Goal: Task Accomplishment & Management: Complete application form

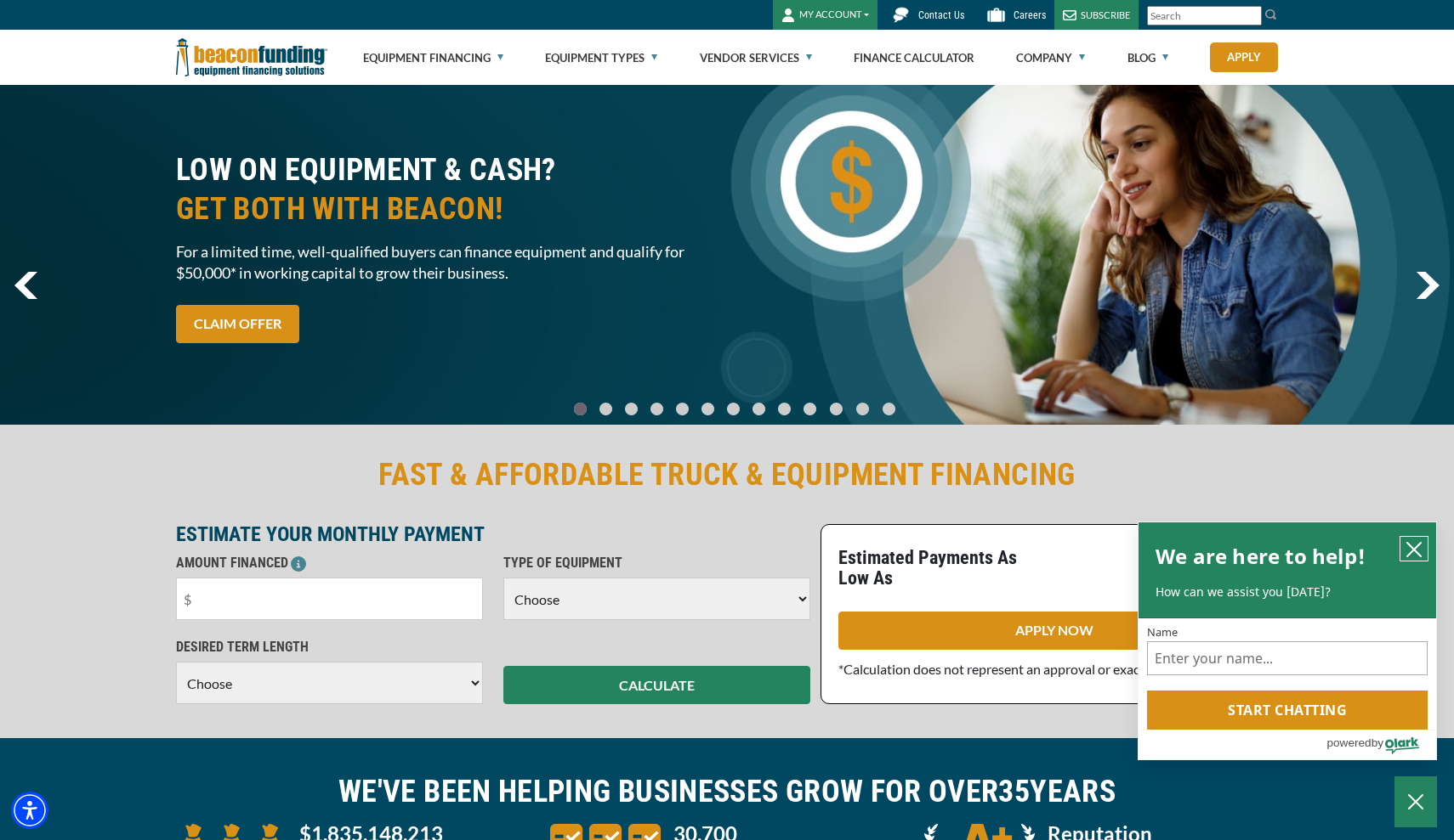
click at [1417, 558] on icon "close chatbox" at bounding box center [1414, 549] width 17 height 17
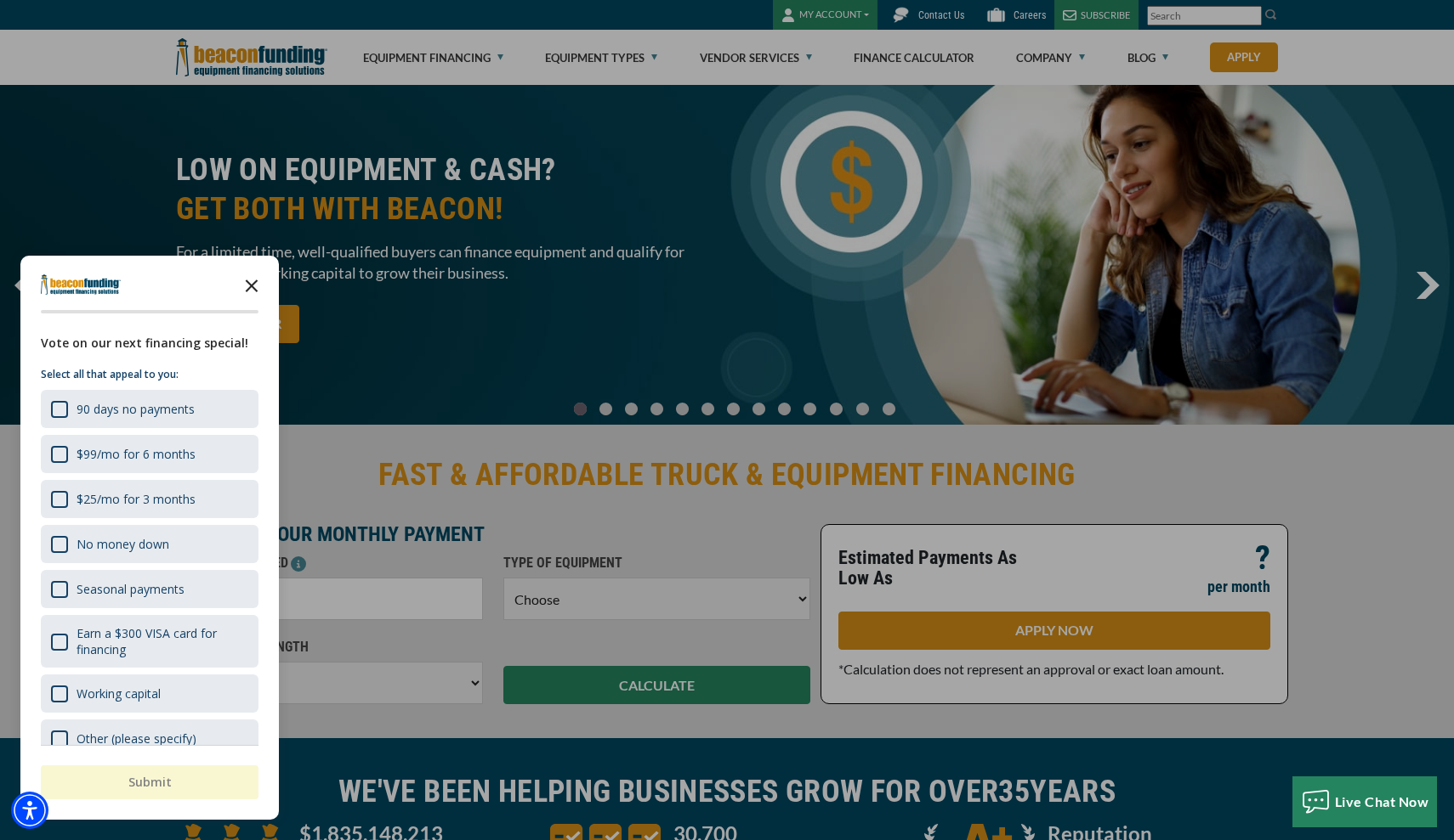
click at [255, 283] on icon "Close the survey" at bounding box center [252, 284] width 34 height 34
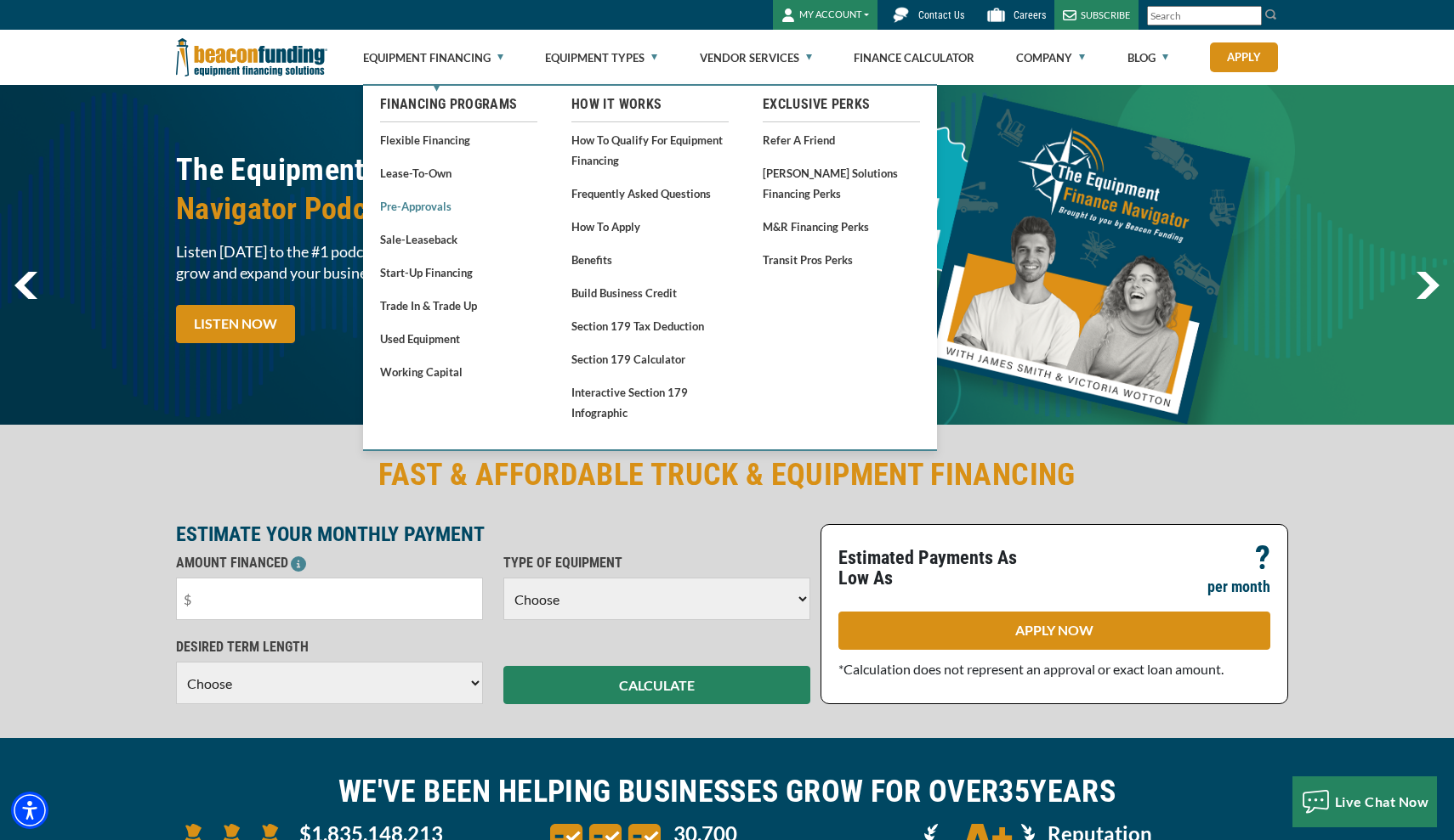
click at [449, 206] on link "Pre-approvals" at bounding box center [458, 206] width 157 height 22
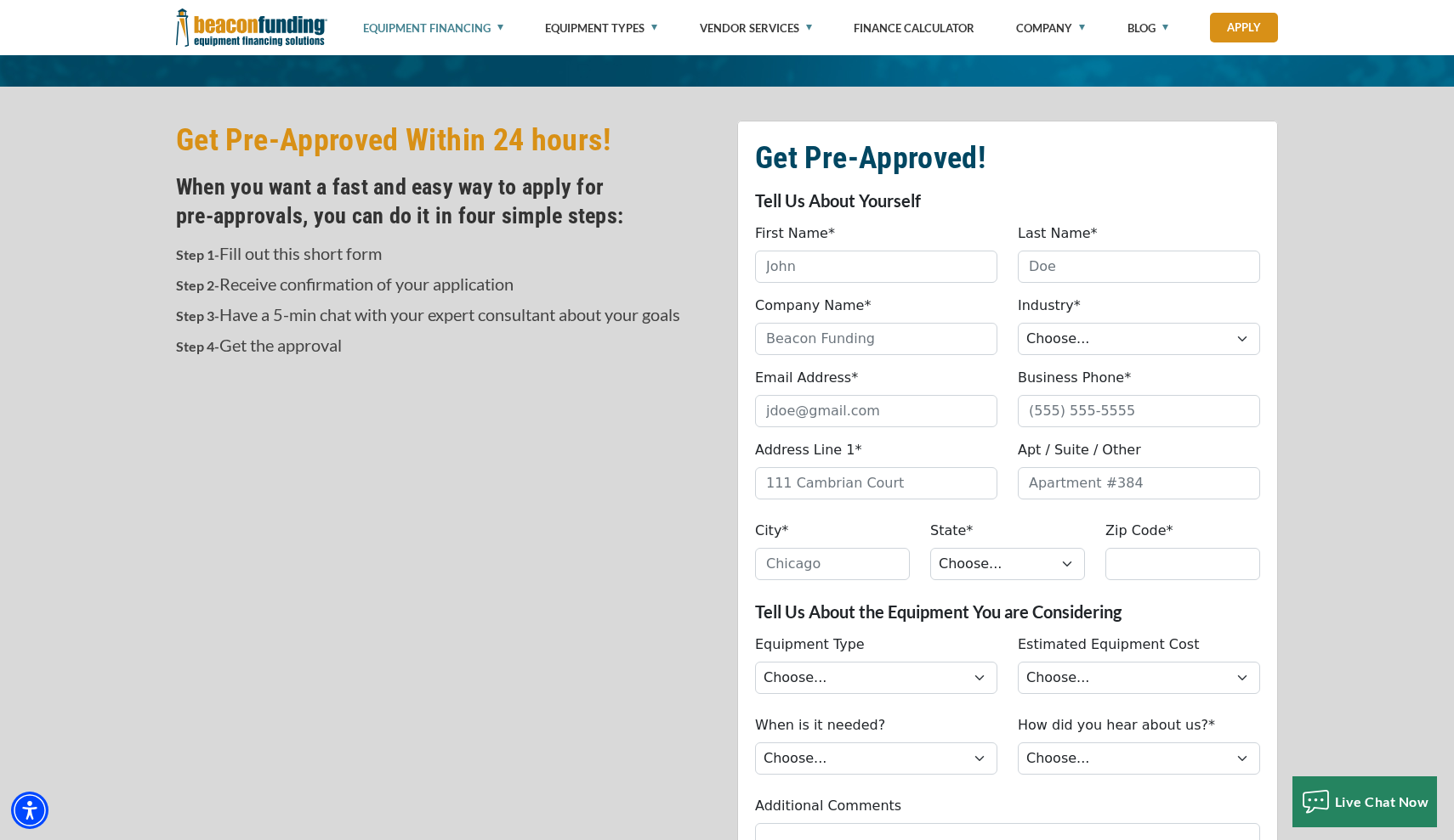
scroll to position [453, 0]
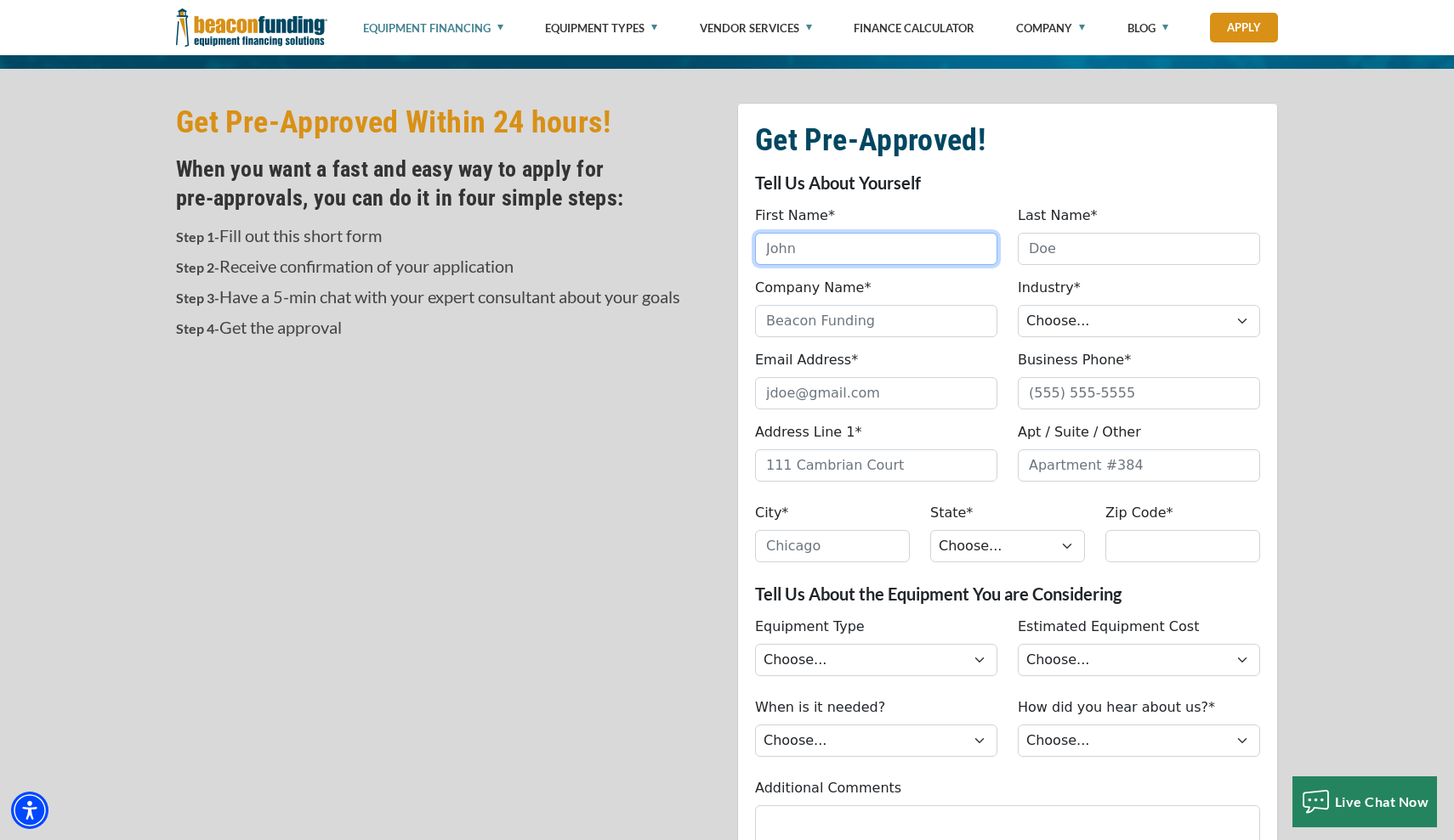
type input "B"
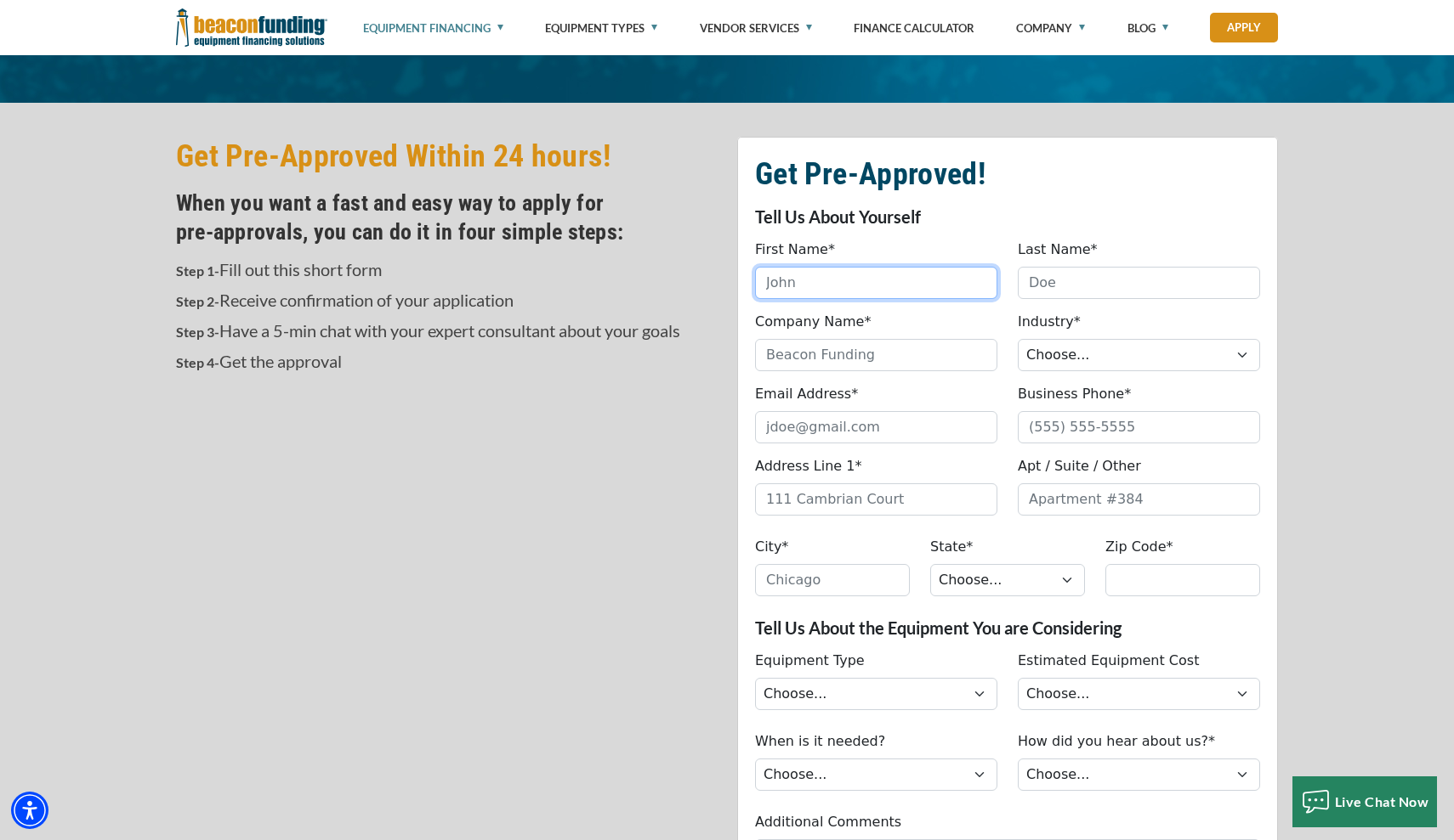
scroll to position [419, 0]
click at [855, 286] on input "First Name*" at bounding box center [876, 283] width 243 height 33
type input "[PERSON_NAME]"
type input "[PHONE_NUMBER]"
click at [902, 289] on input "[PERSON_NAME]" at bounding box center [876, 283] width 243 height 33
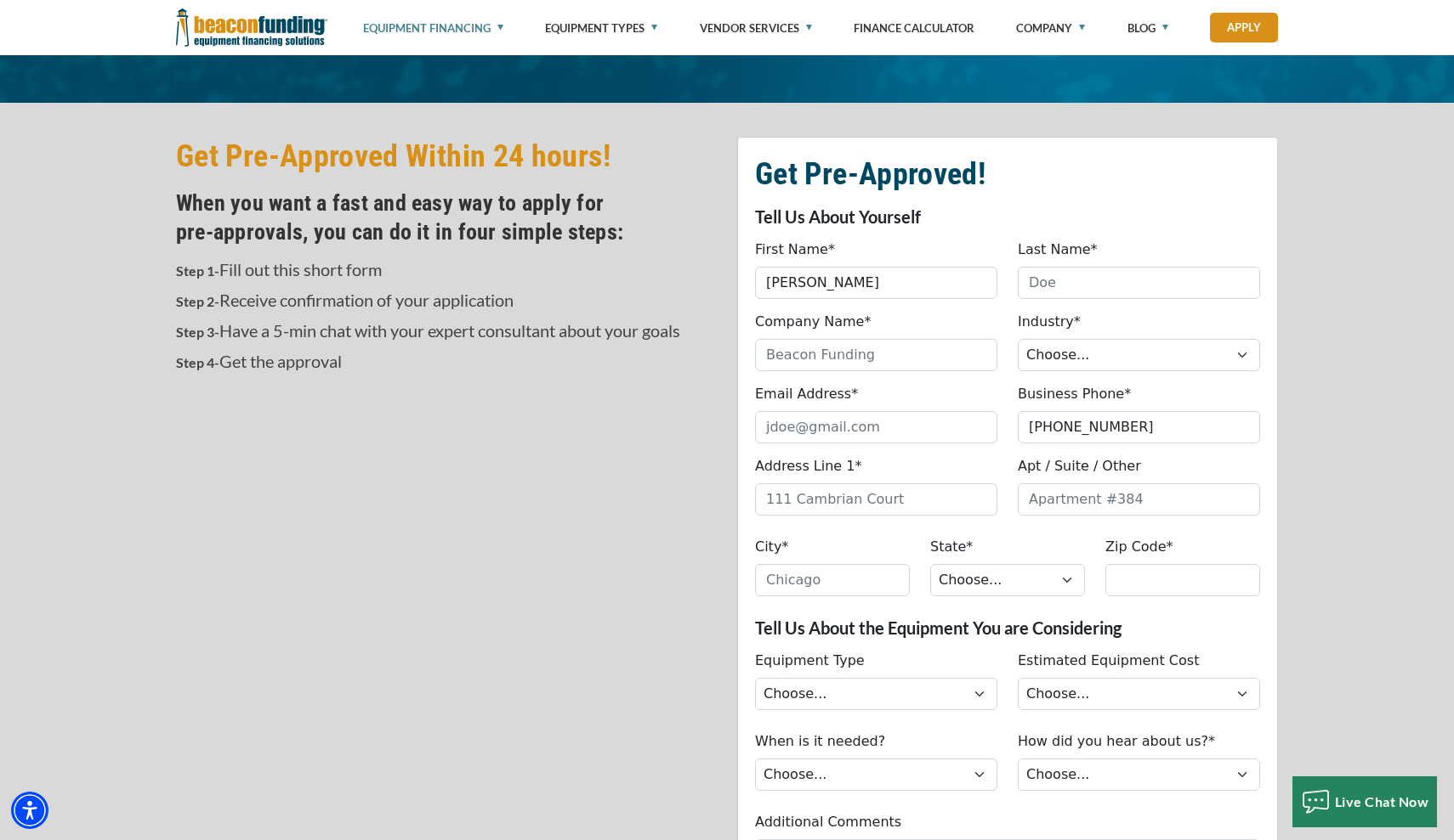
type input "[PERSON_NAME]"
type input "BM TOWING & RECOVERY BELLEVUE LLC"
select select "1"
type input "[EMAIL_ADDRESS][DOMAIN_NAME]"
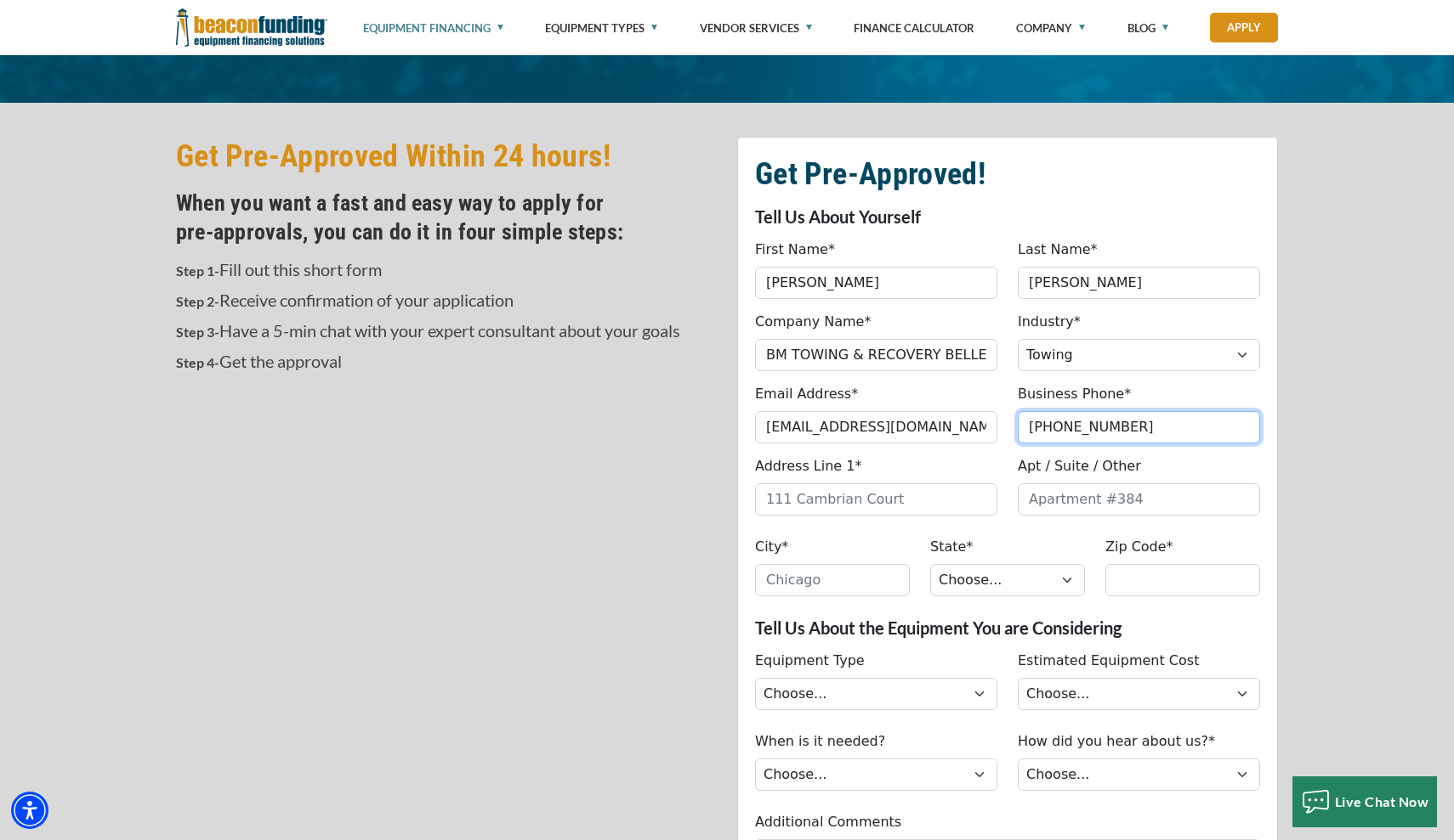
type input "[PHONE_NUMBER]"
type input "[STREET_ADDRESS]"
type input "98034"
click at [835, 587] on input "City*" at bounding box center [832, 580] width 155 height 33
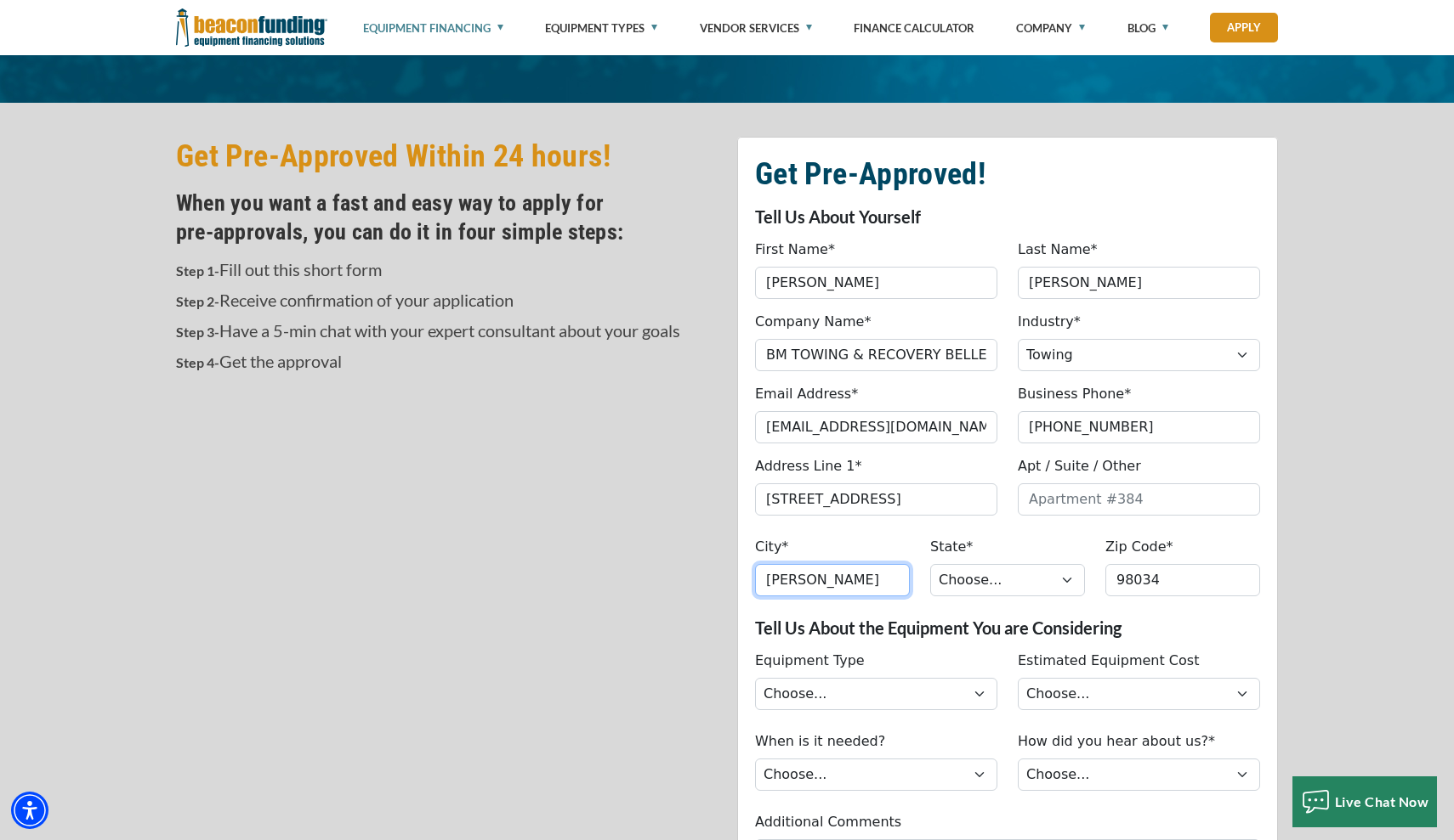
type input "[PERSON_NAME]"
select select "49"
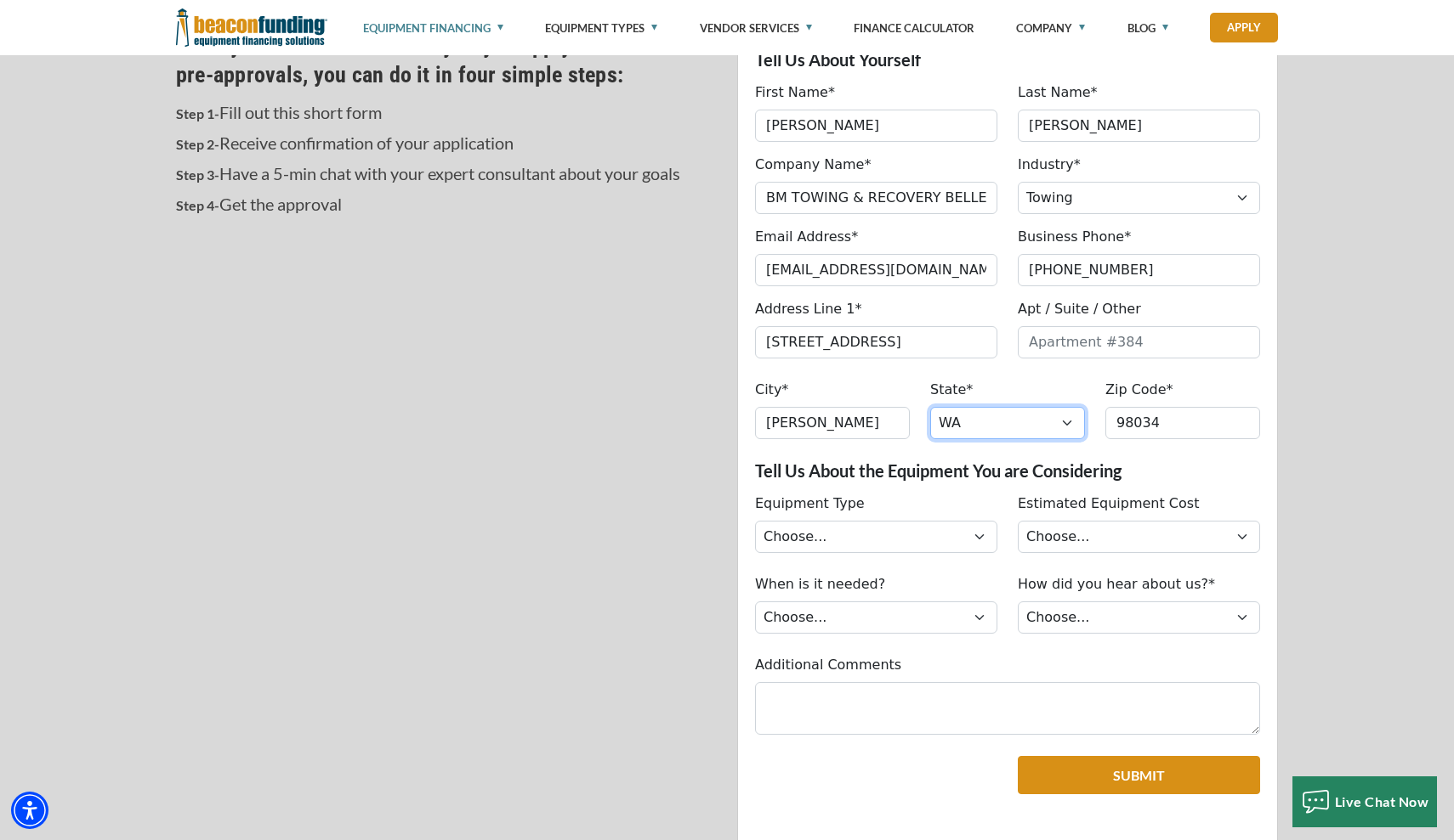
scroll to position [597, 0]
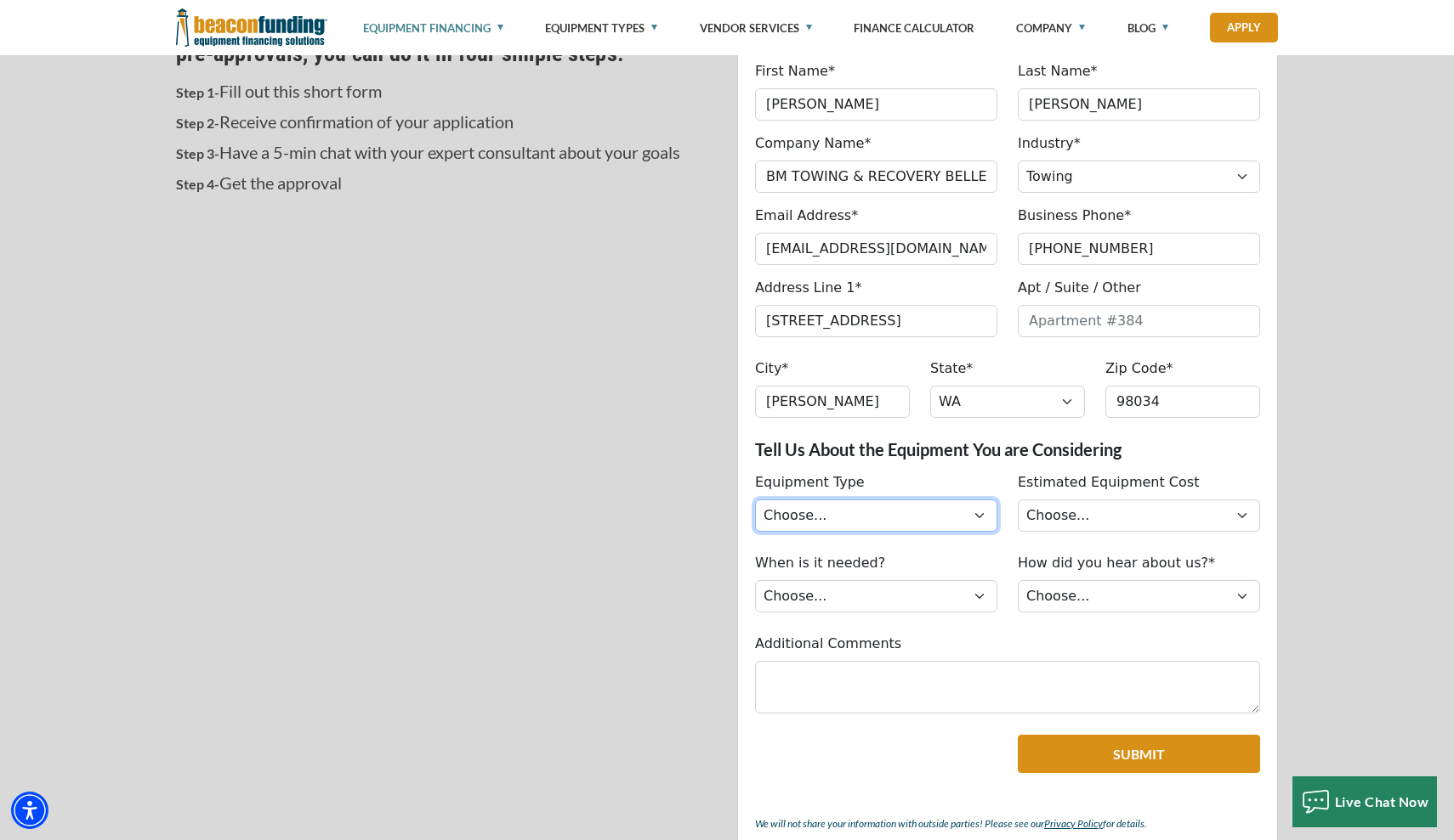
select select "5"
select select "279640000"
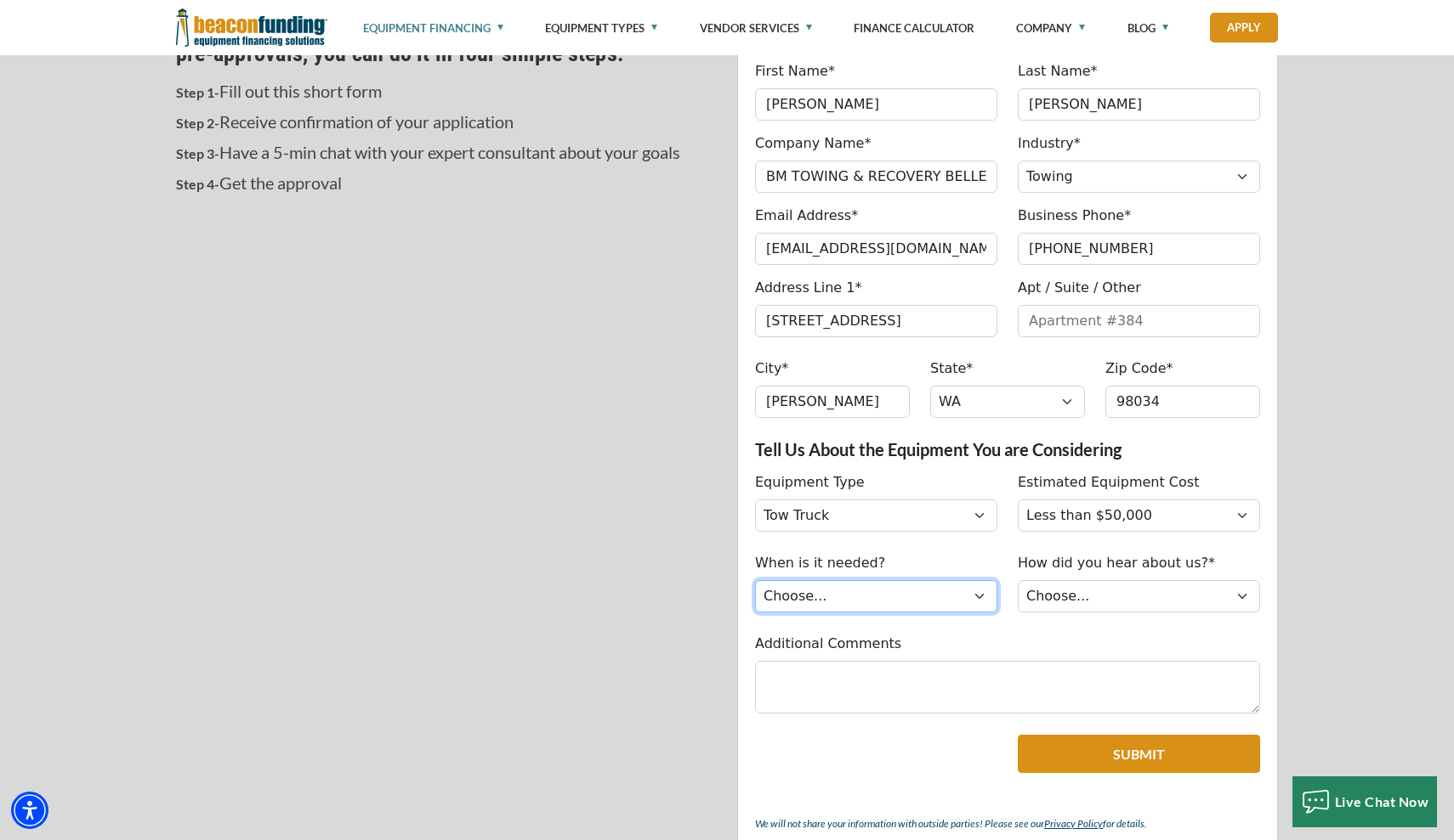
select select "279640000"
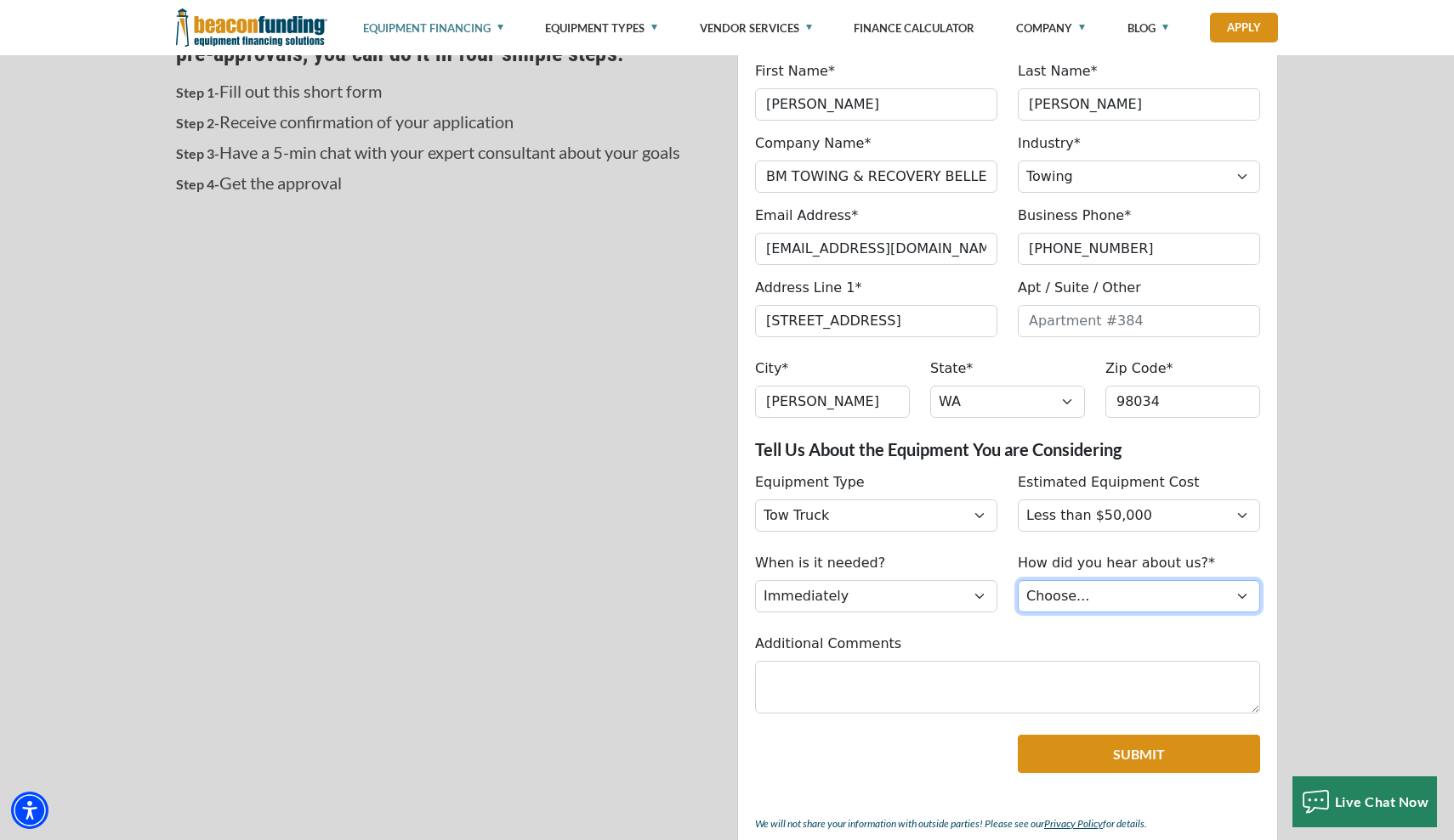
select select "5"
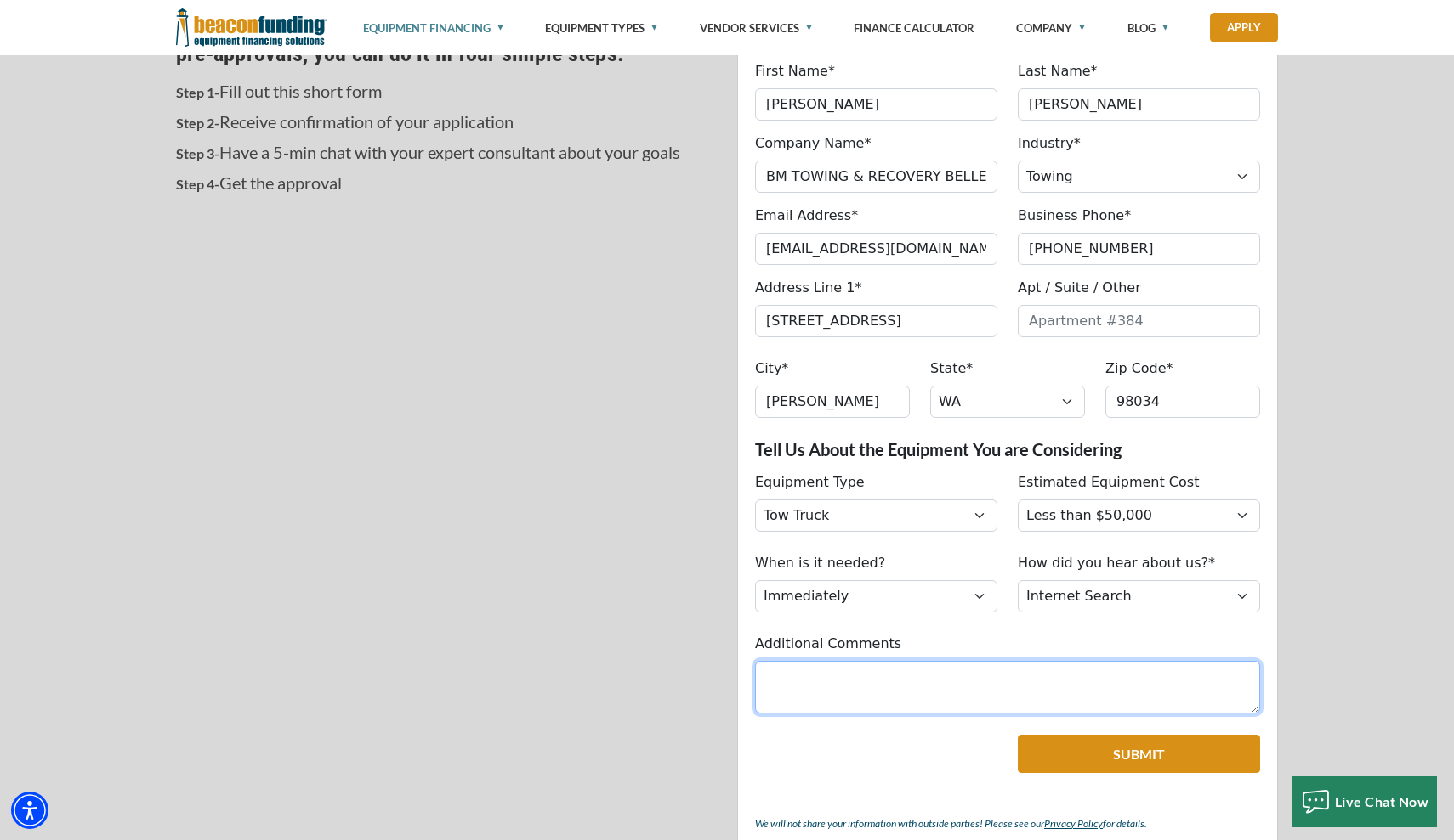
click at [877, 679] on textarea "Additional Comments" at bounding box center [1007, 687] width 505 height 52
type textarea "I"
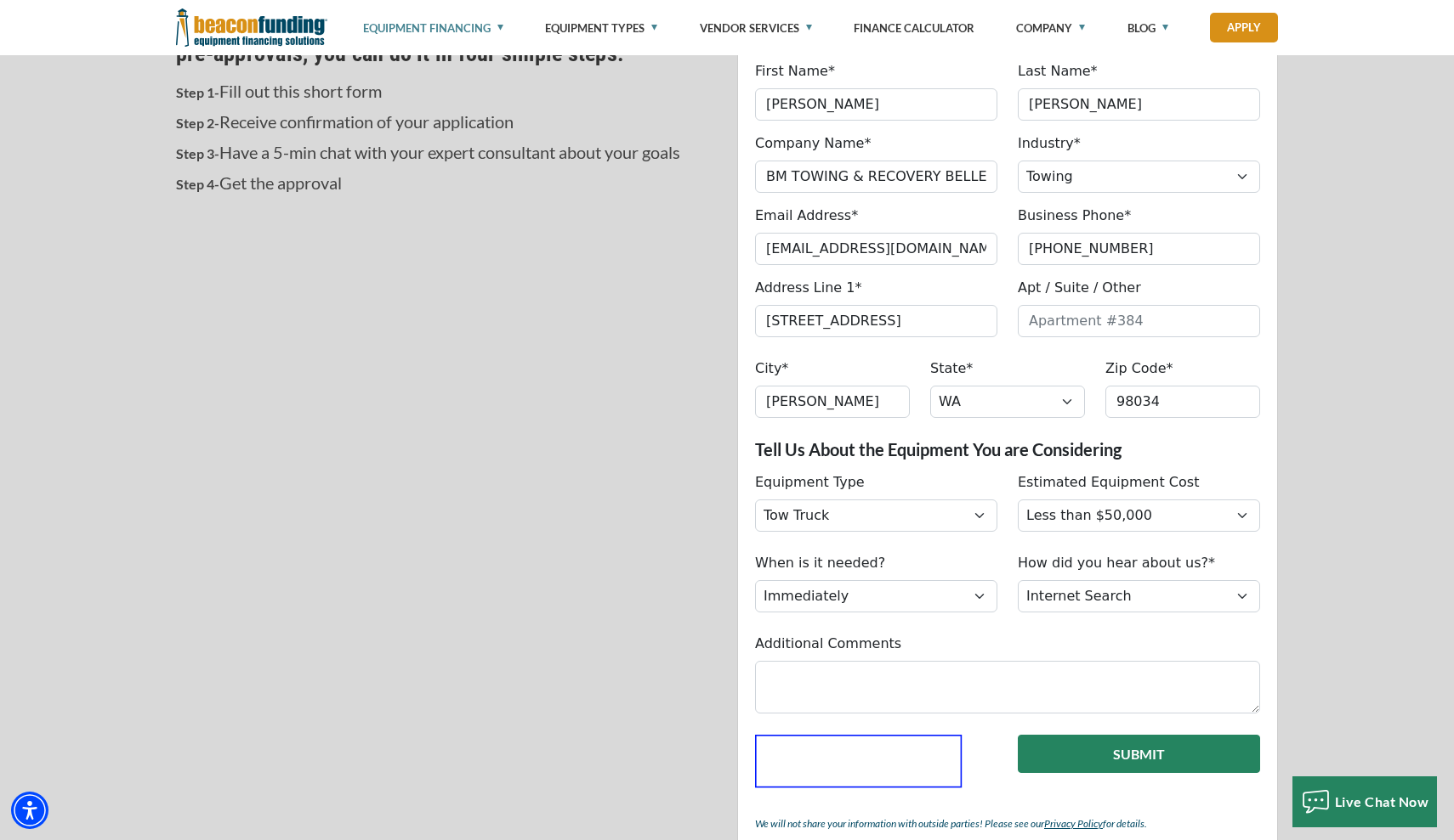
click at [1077, 757] on button "Submit" at bounding box center [1139, 754] width 243 height 38
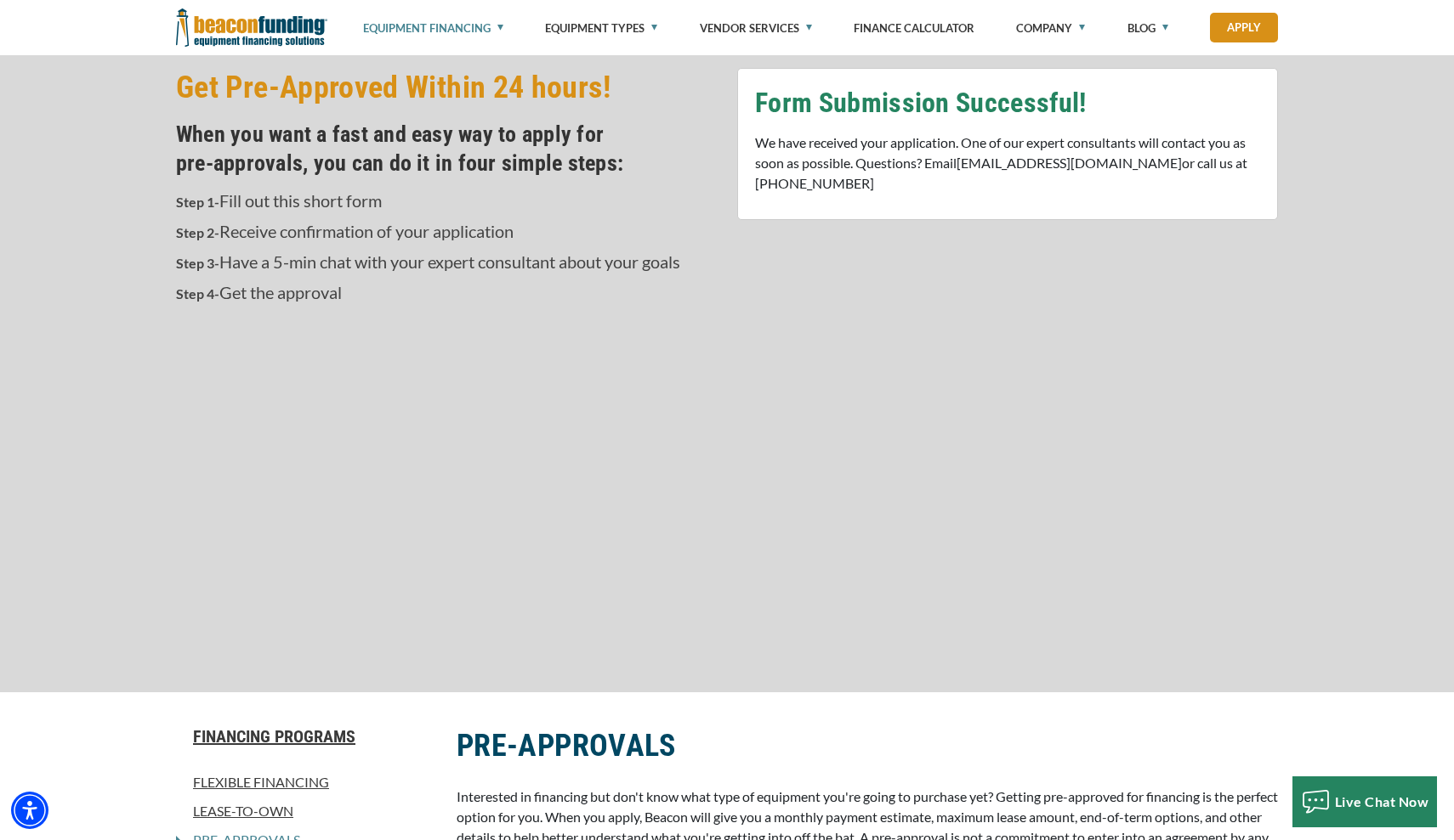
scroll to position [546, 0]
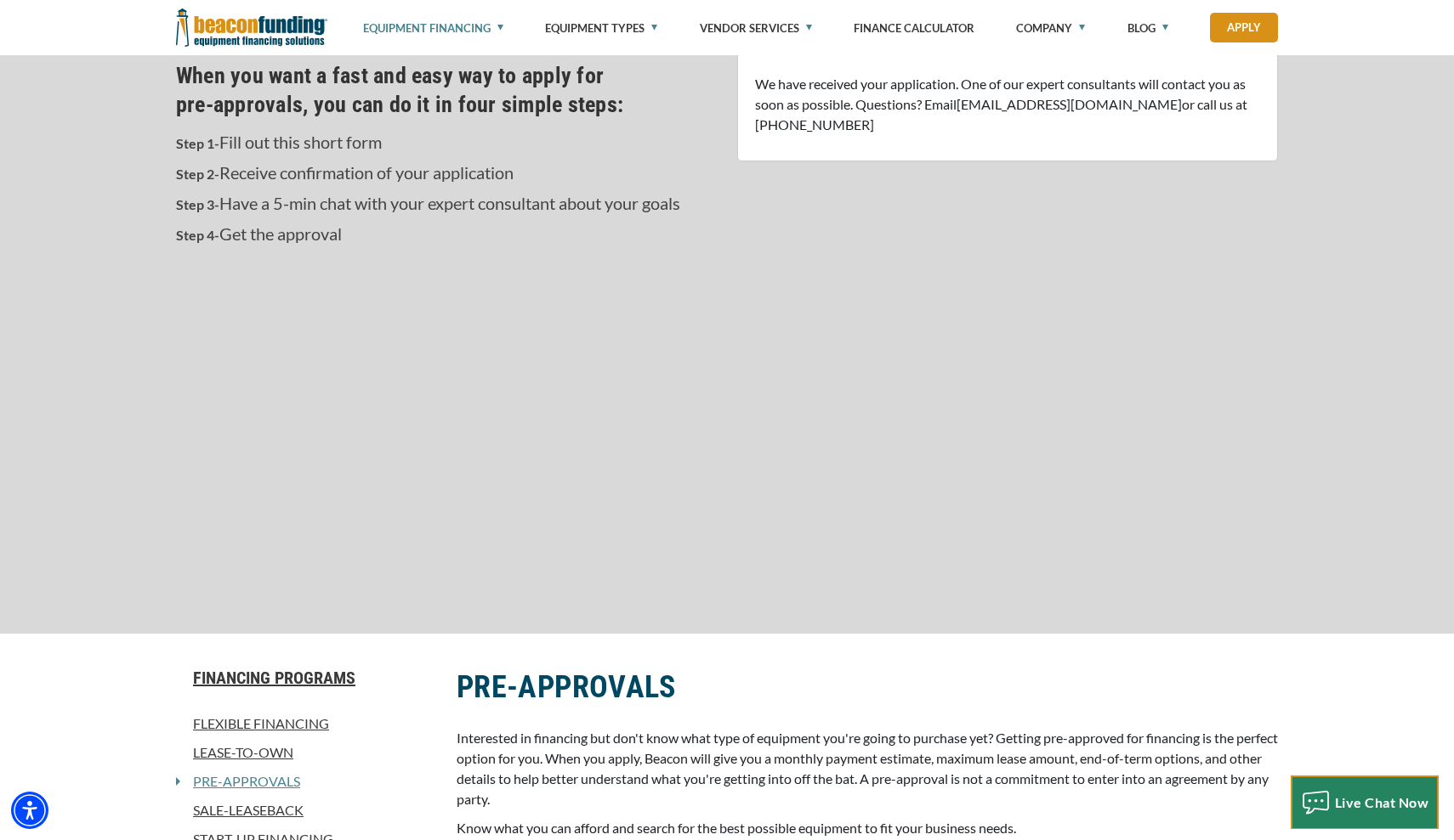
click at [1418, 812] on div "Live Chat Now" at bounding box center [1364, 804] width 145 height 28
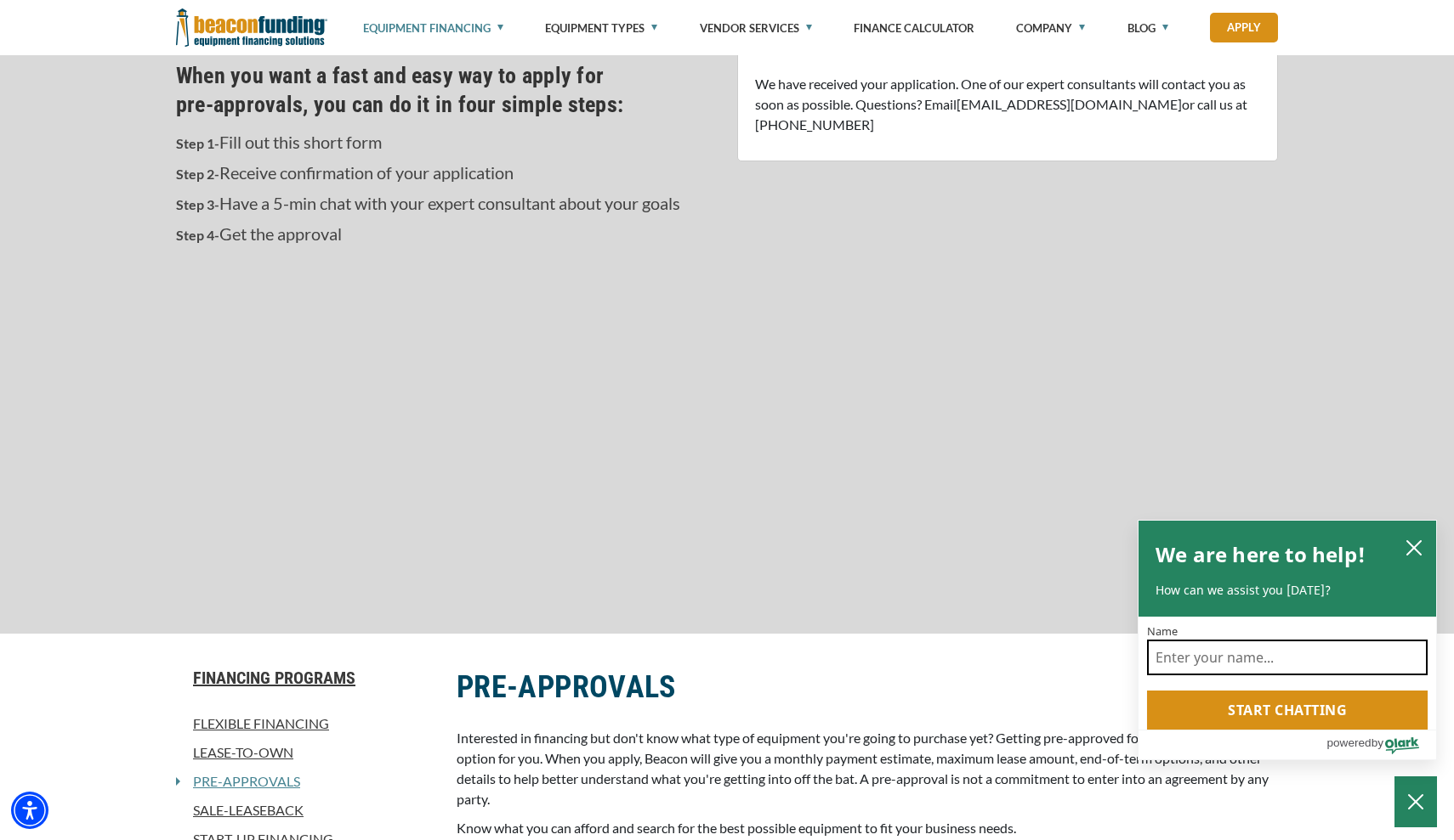
click at [1215, 667] on input "Name" at bounding box center [1287, 658] width 280 height 35
type input "[PERSON_NAME]"
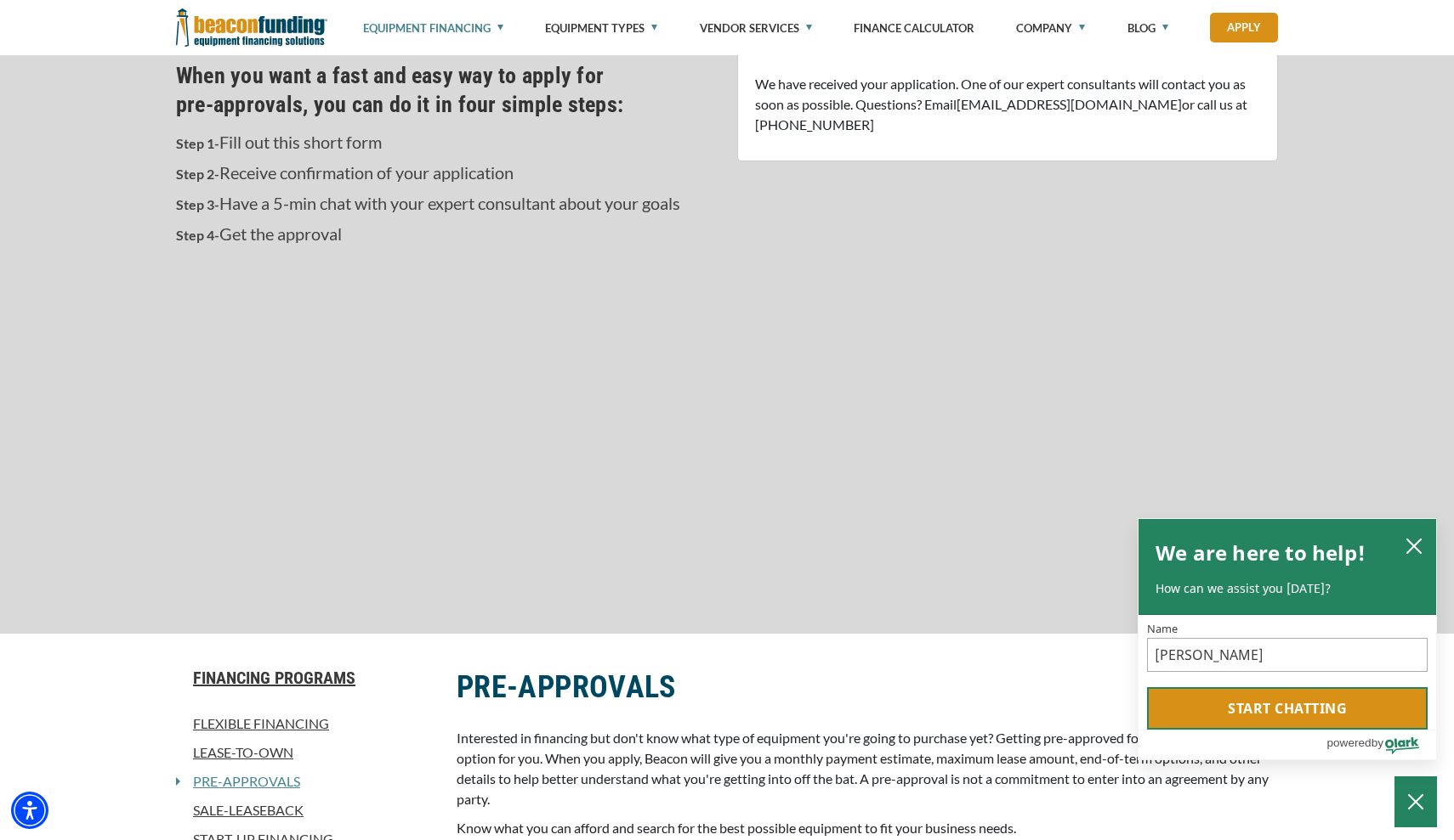
click at [1241, 717] on button "Start chatting" at bounding box center [1287, 708] width 280 height 42
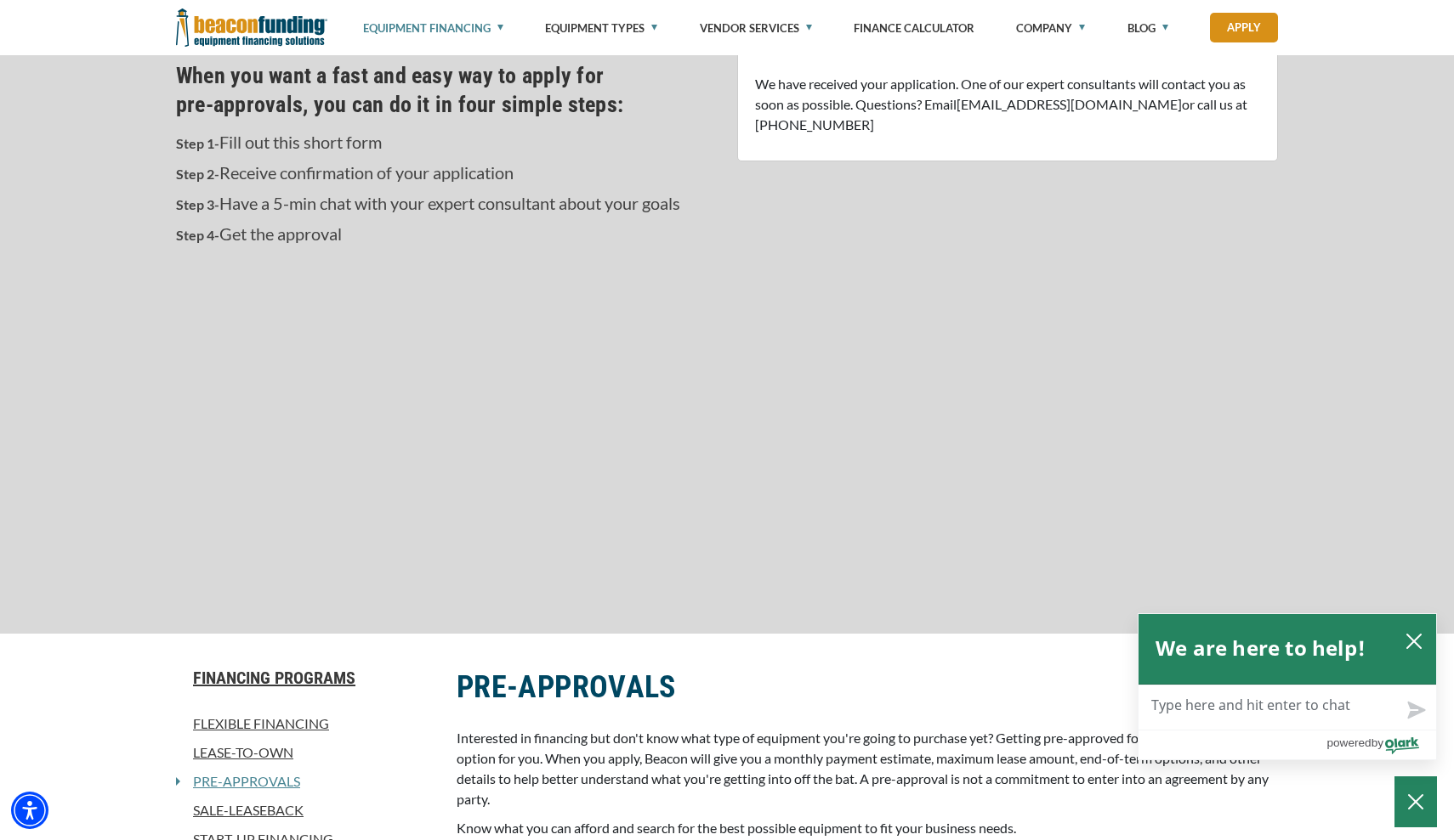
click at [1290, 714] on textarea "Live Chat Now" at bounding box center [1287, 708] width 298 height 44
type textarea "H"
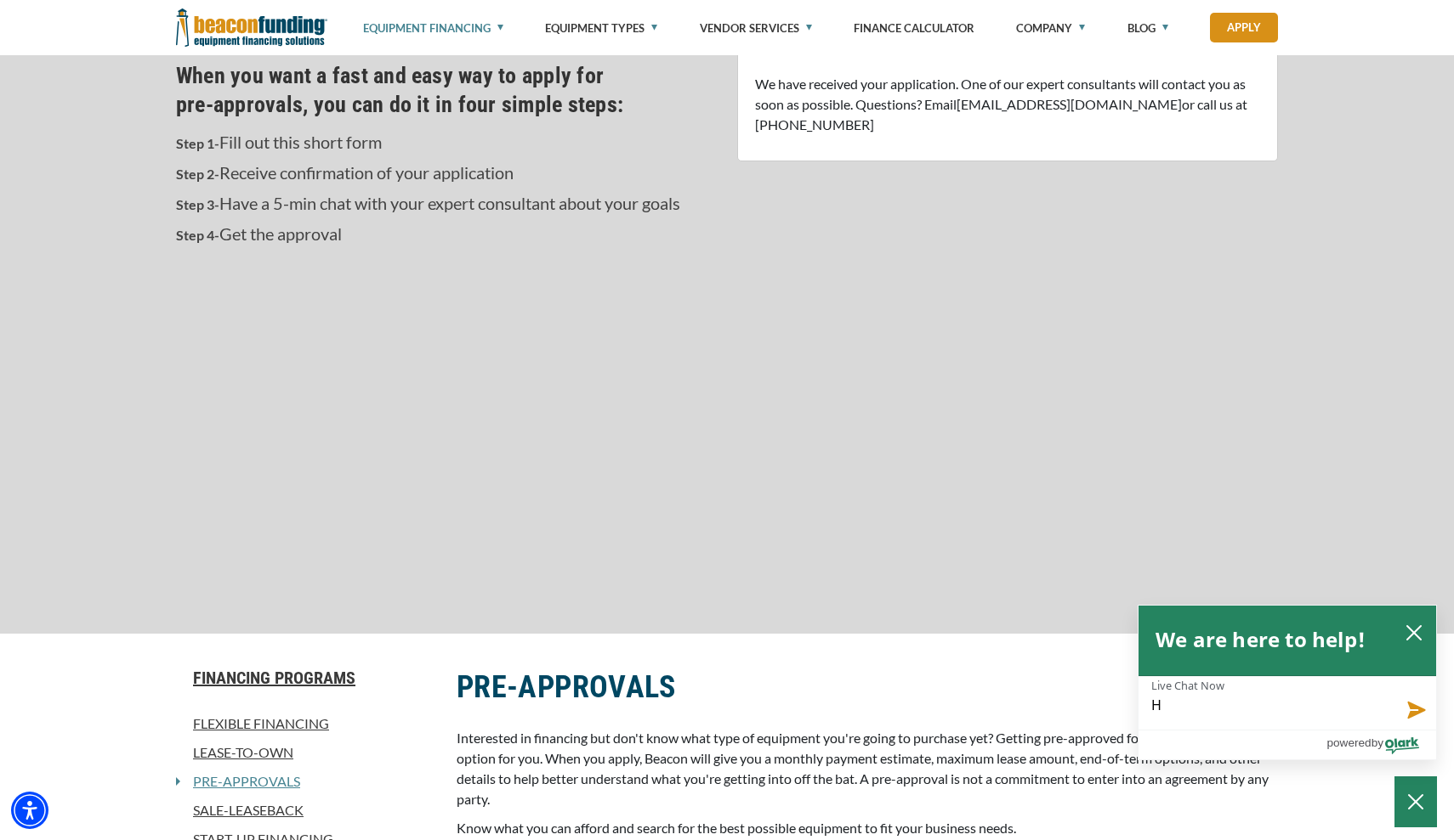
type textarea "HI"
type textarea "HI H"
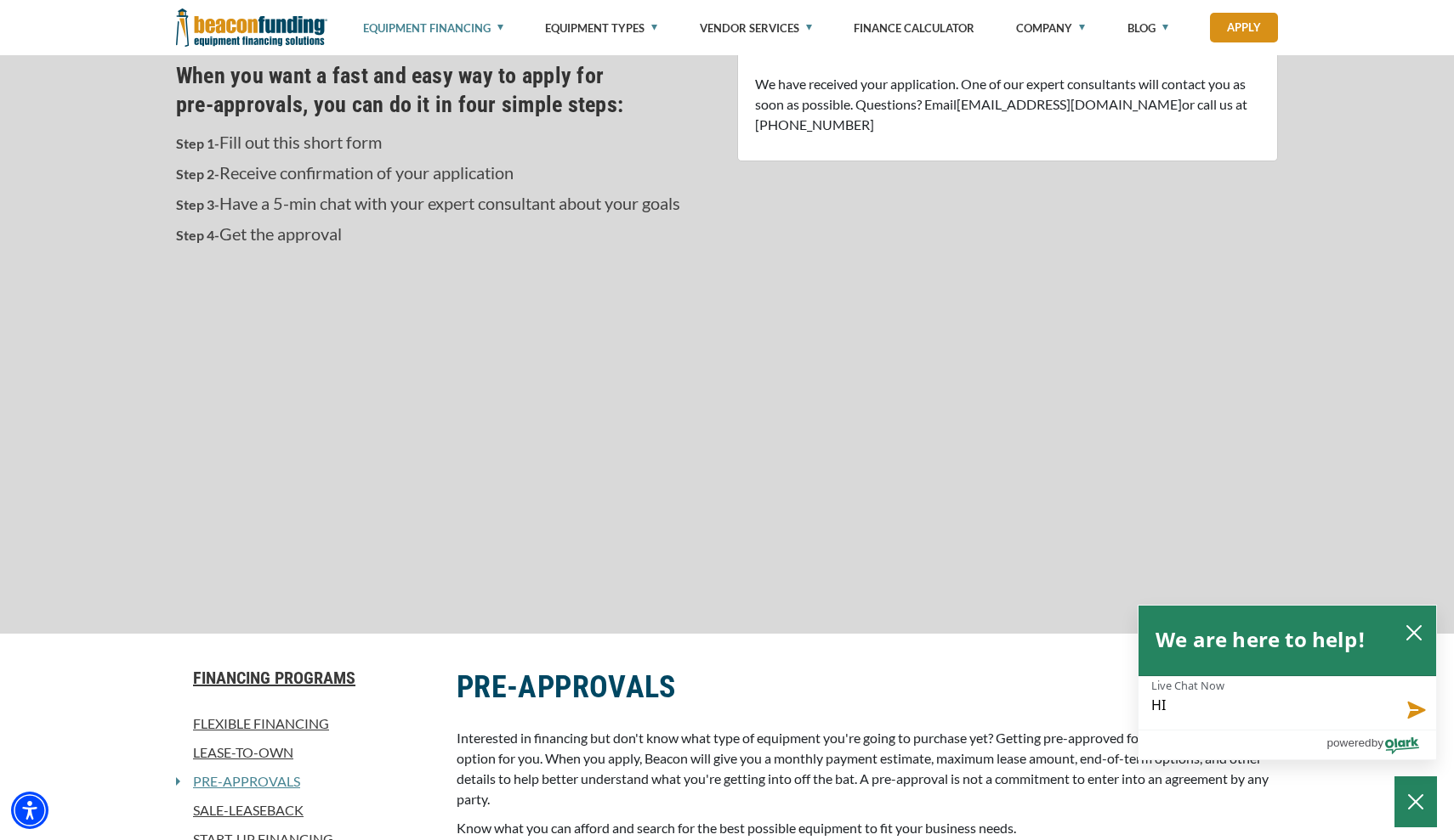
type textarea "HI H"
type textarea "HI HO"
type textarea "HI HOW"
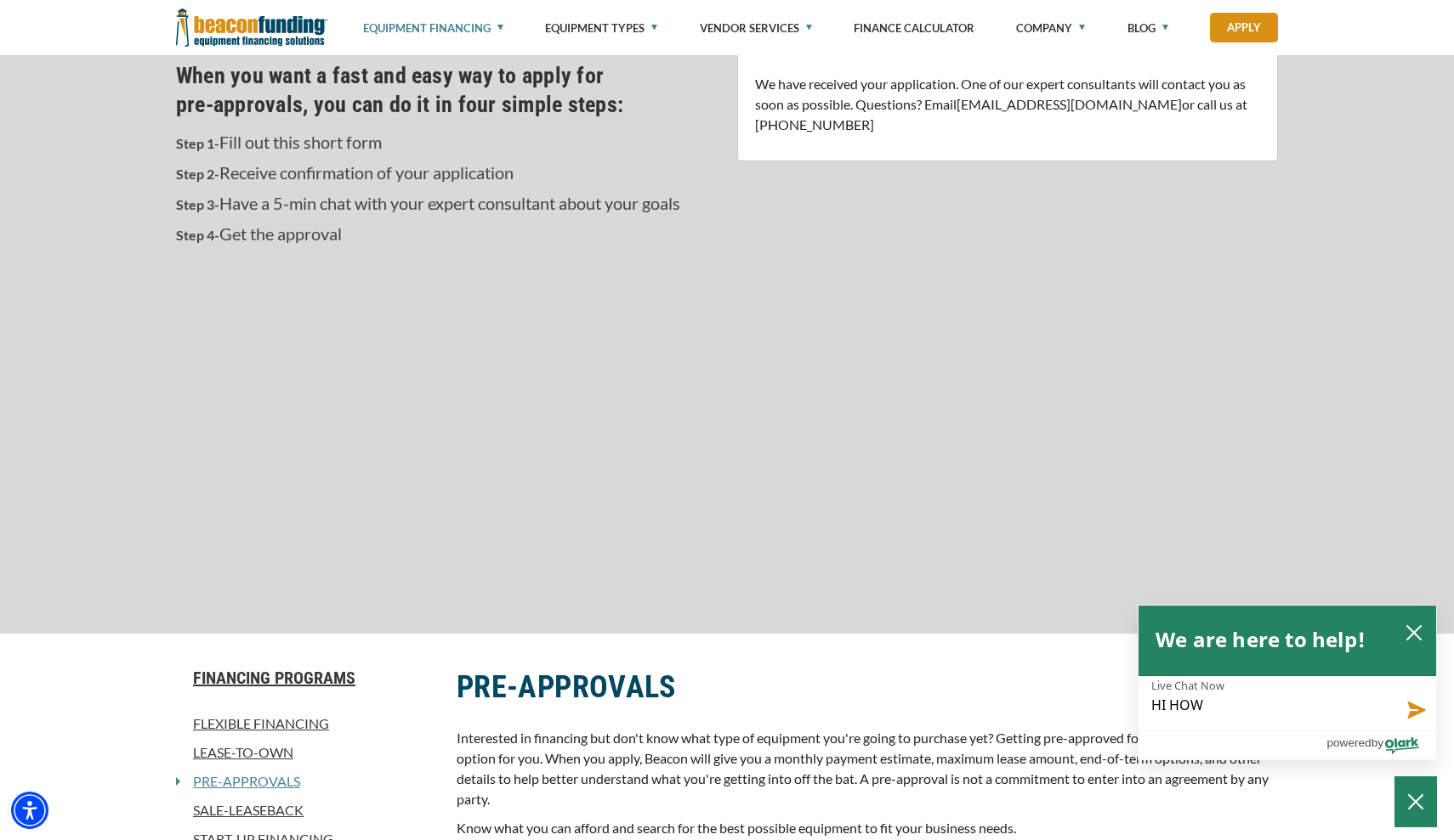
type textarea "HI HOW"
type textarea "HI HOW S"
type textarea "HI HOW SH"
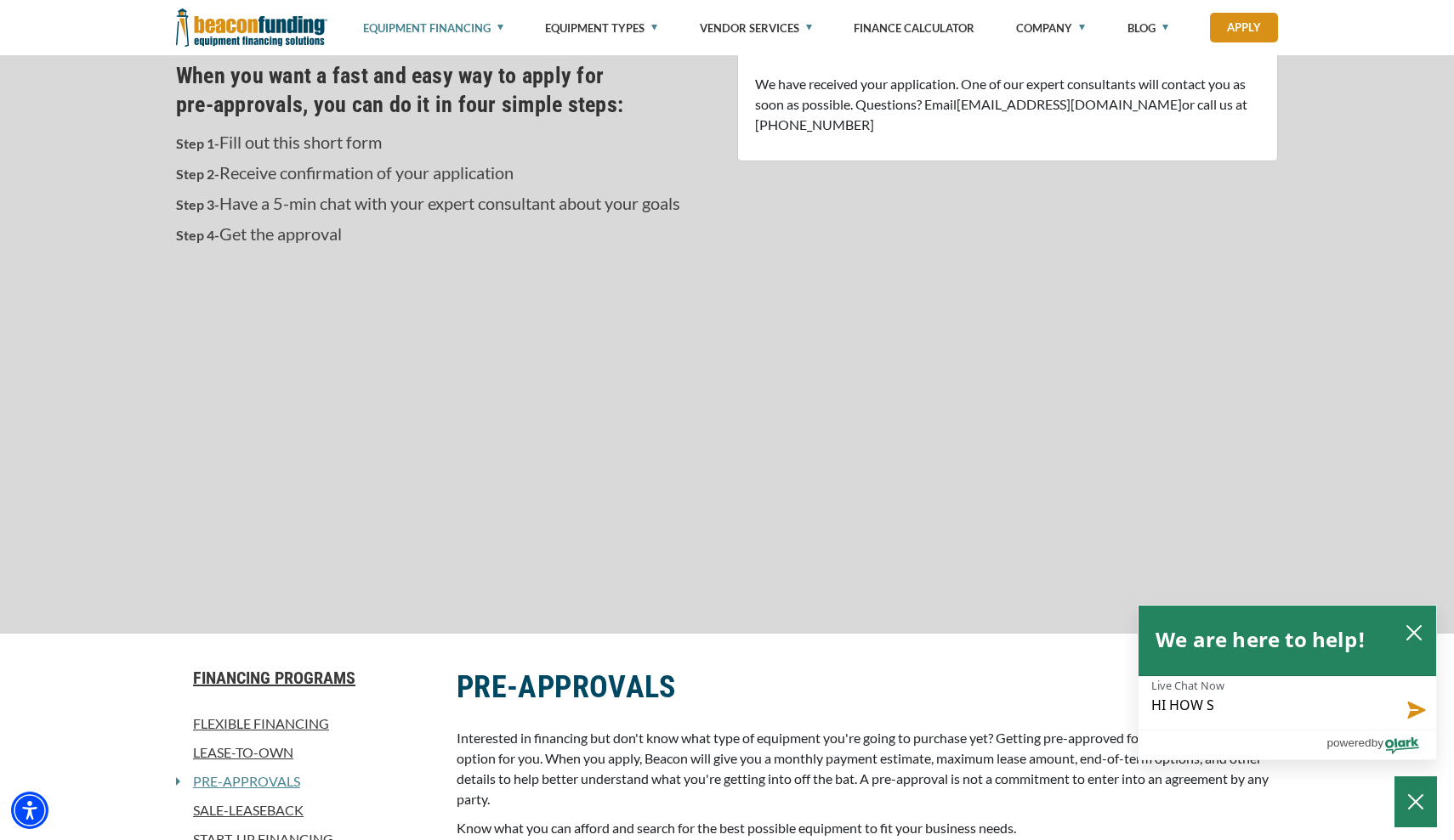
type textarea "HI HOW SH"
type textarea "HI HOW [PERSON_NAME]"
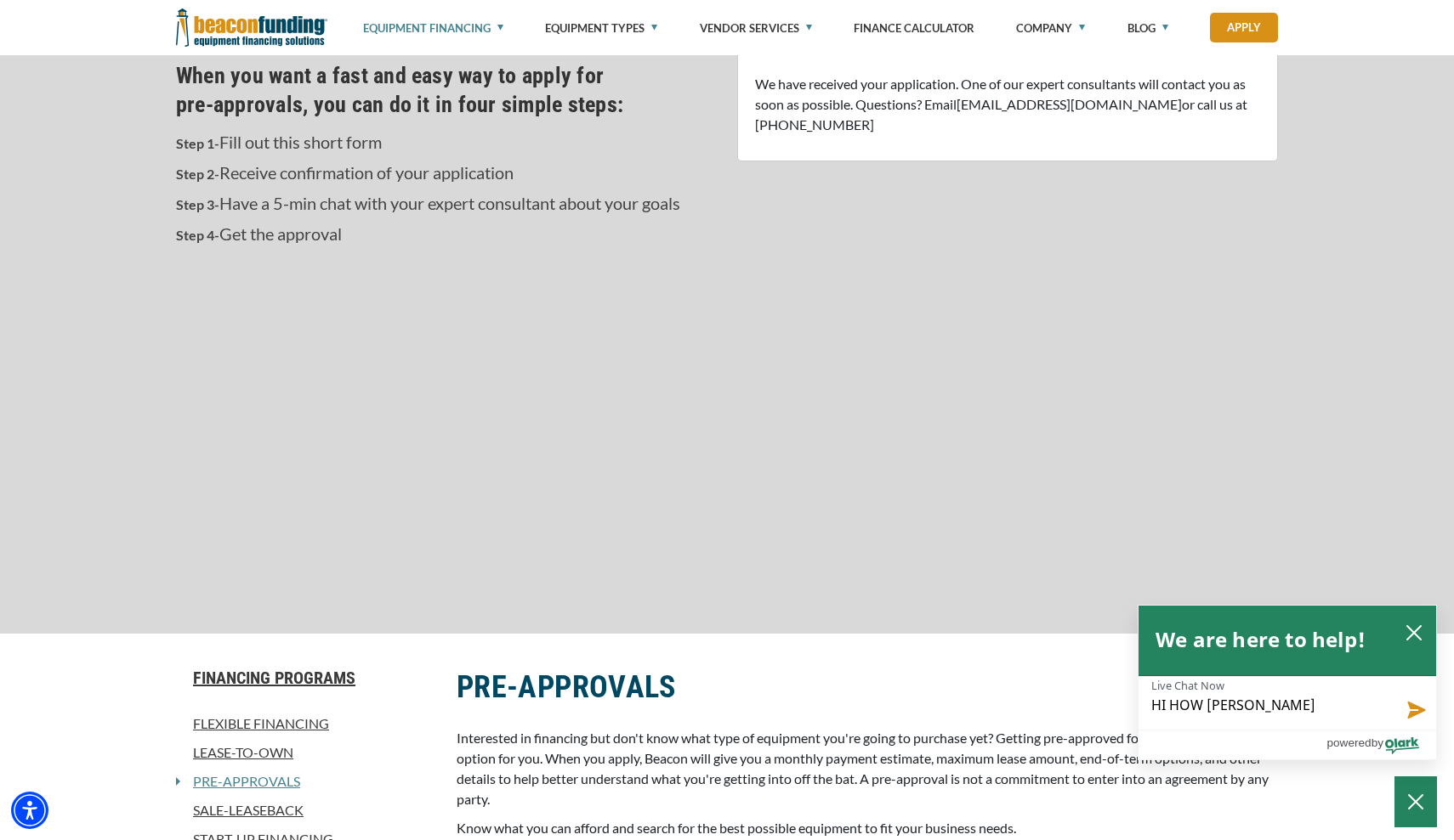
type textarea "HI HOW [PERSON_NAME]"
type textarea "HI HOW SH"
type textarea "HI HOW S"
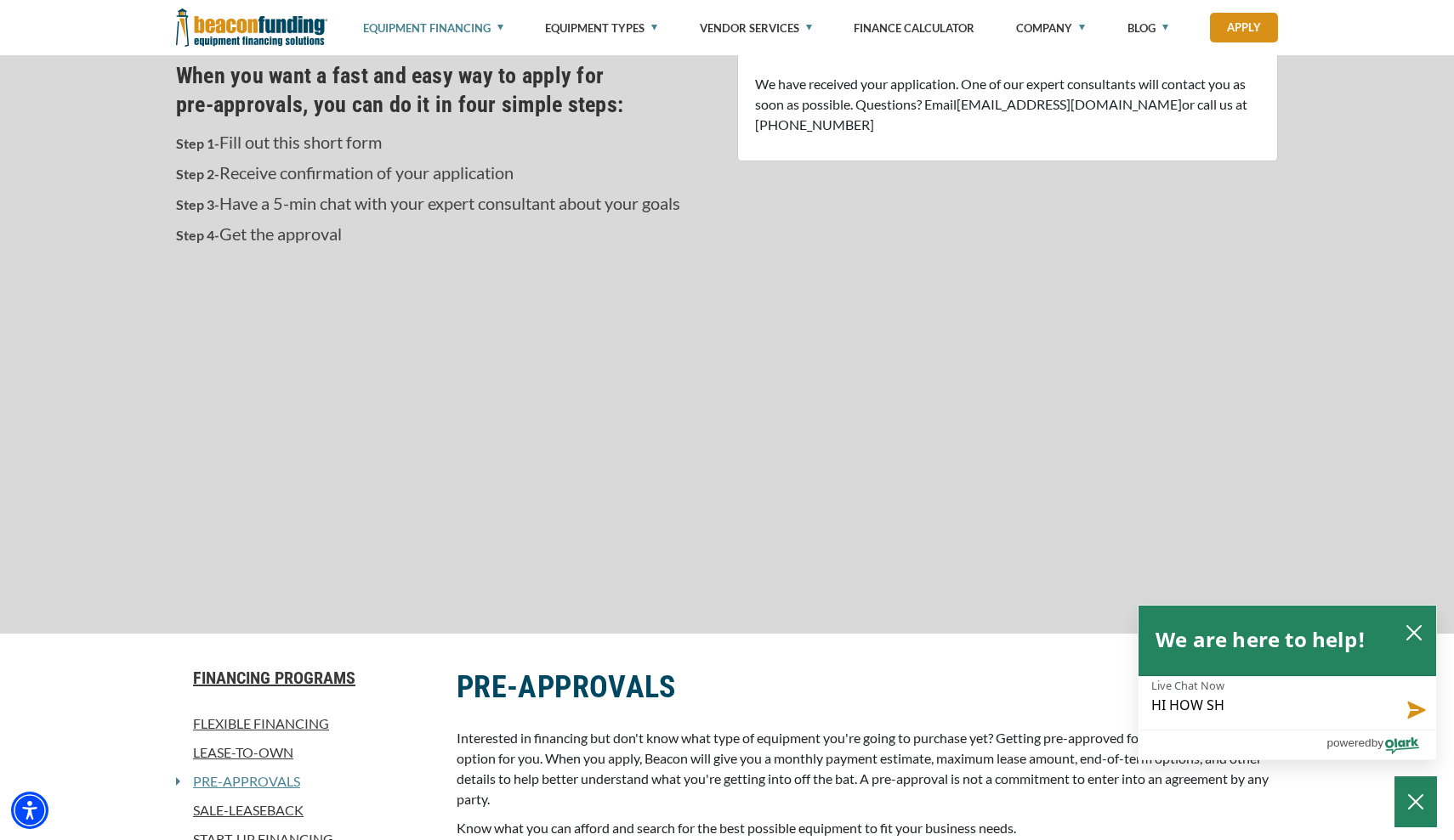
type textarea "HI HOW S"
type textarea "HI HOW SH"
type textarea "HI HOW SHO"
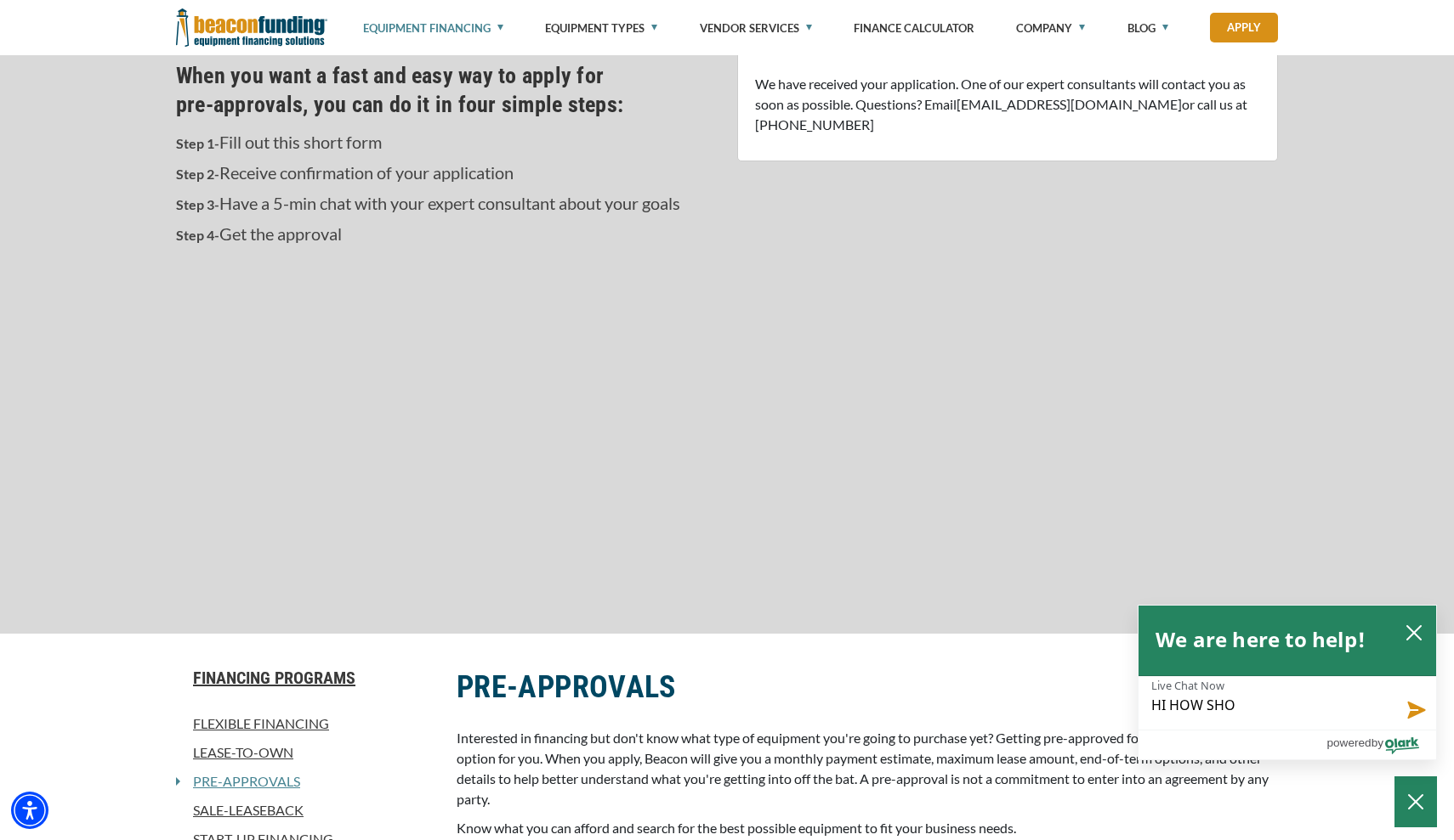
type textarea "HI HOW SHOU"
type textarea "HI HOW SHOUL"
type textarea "HI HOW SHOULD"
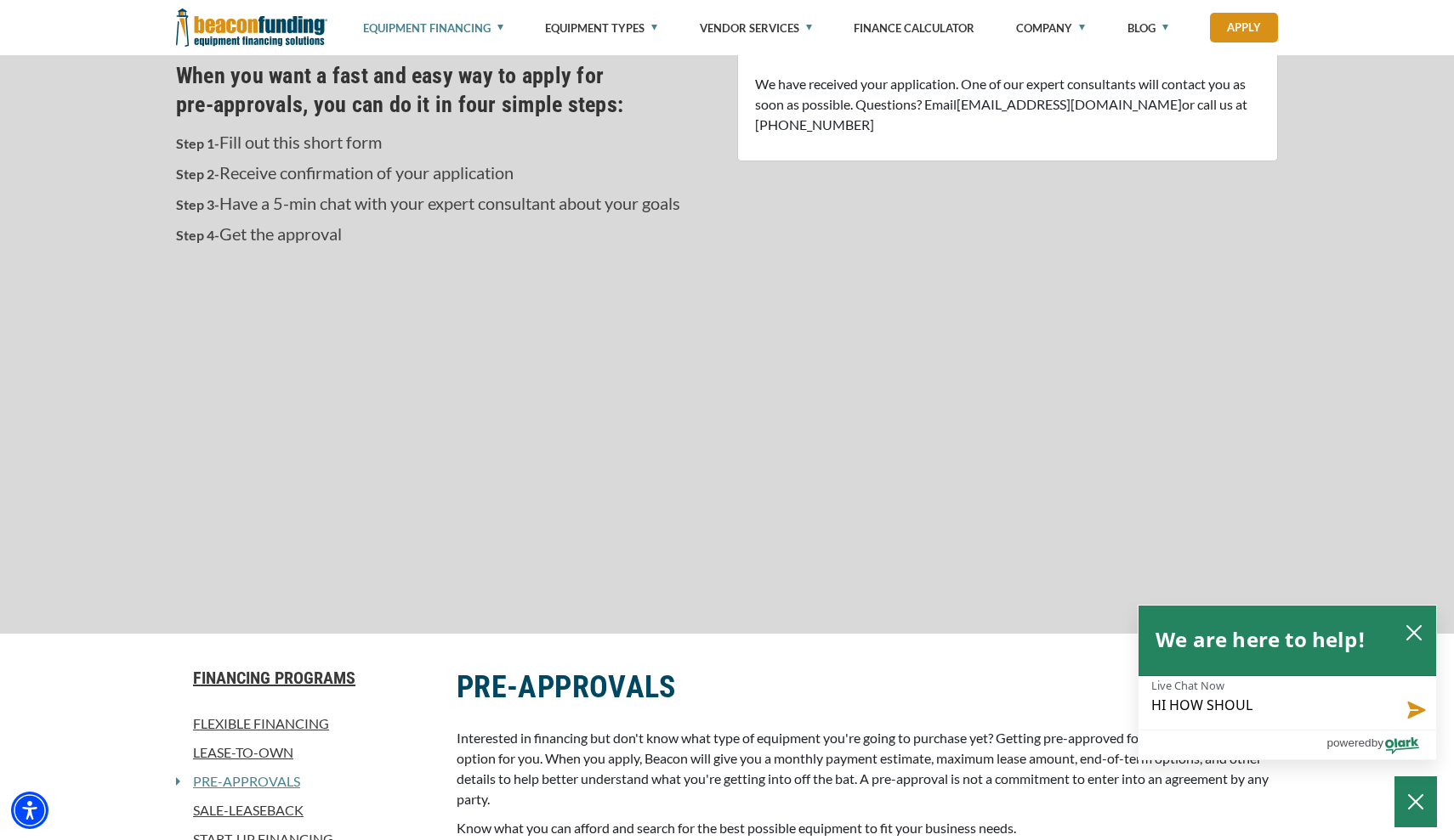
type textarea "HI HOW SHOULD"
type textarea "HI HOW SHOULD I"
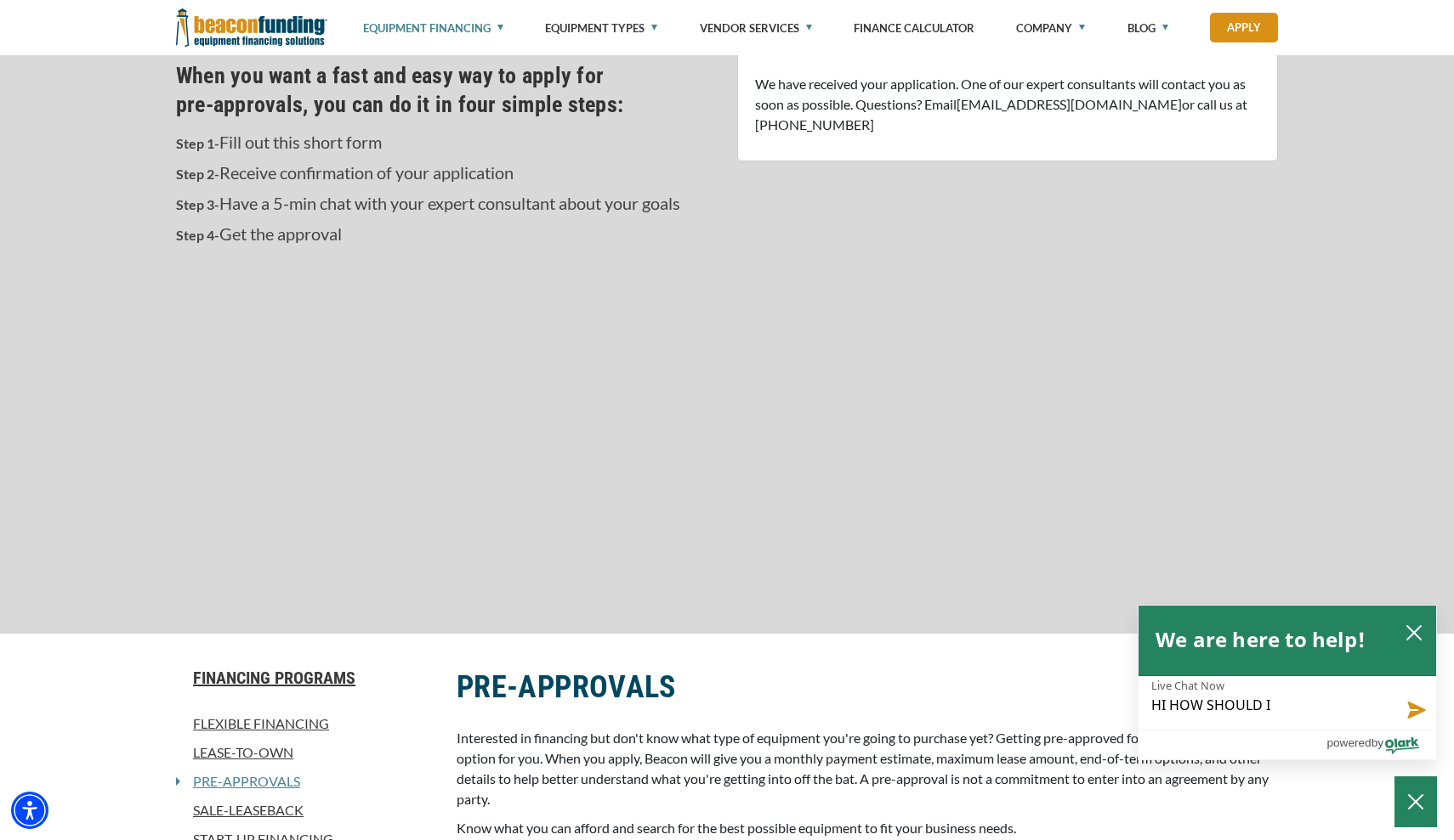
type textarea "HI HOW SHOULD I"
type textarea "HI HOW SHOULD I G"
type textarea "HI HOW SHOULD I GE"
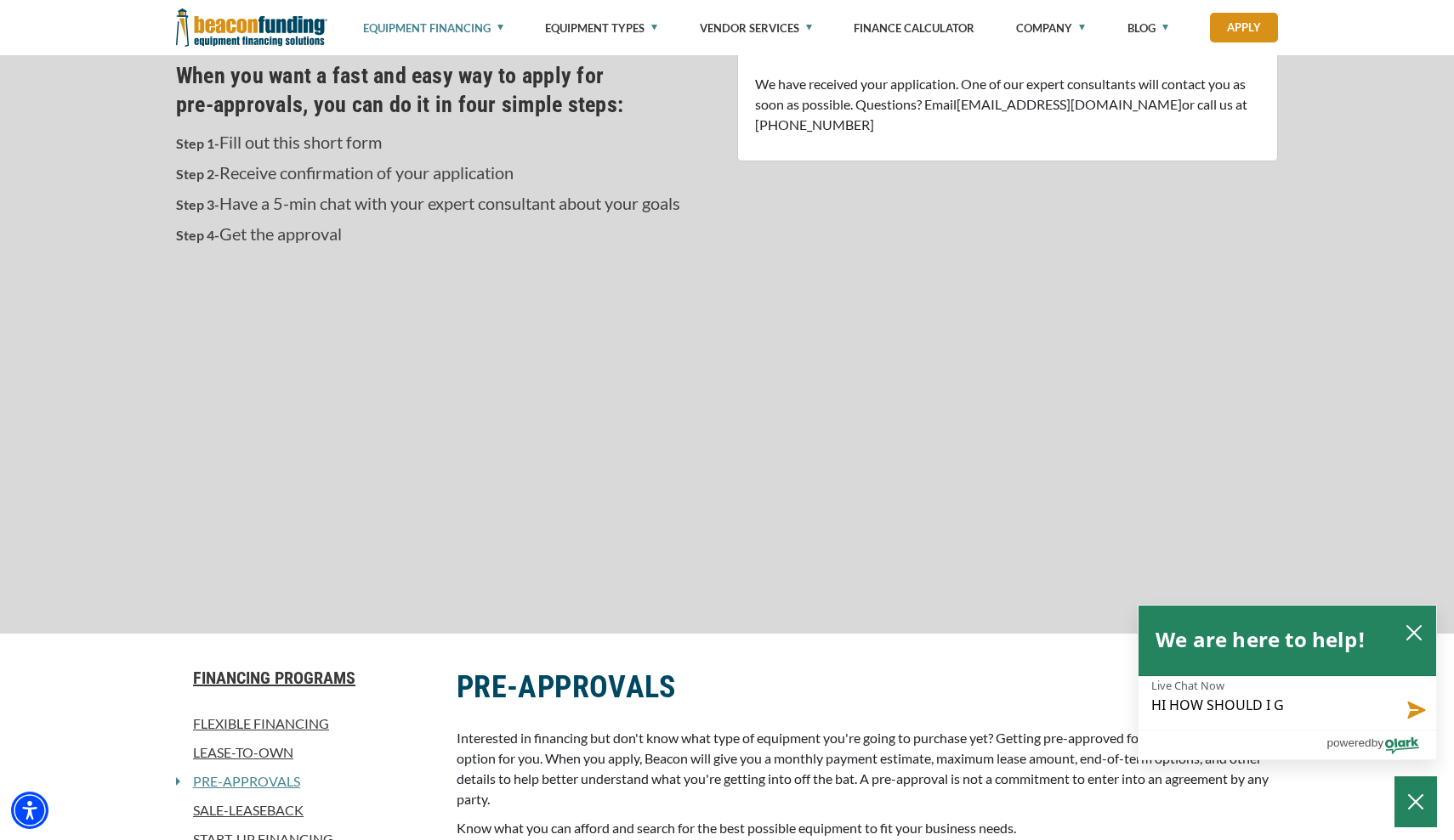
type textarea "HI HOW SHOULD I GE"
type textarea "HI HOW SHOULD I GET"
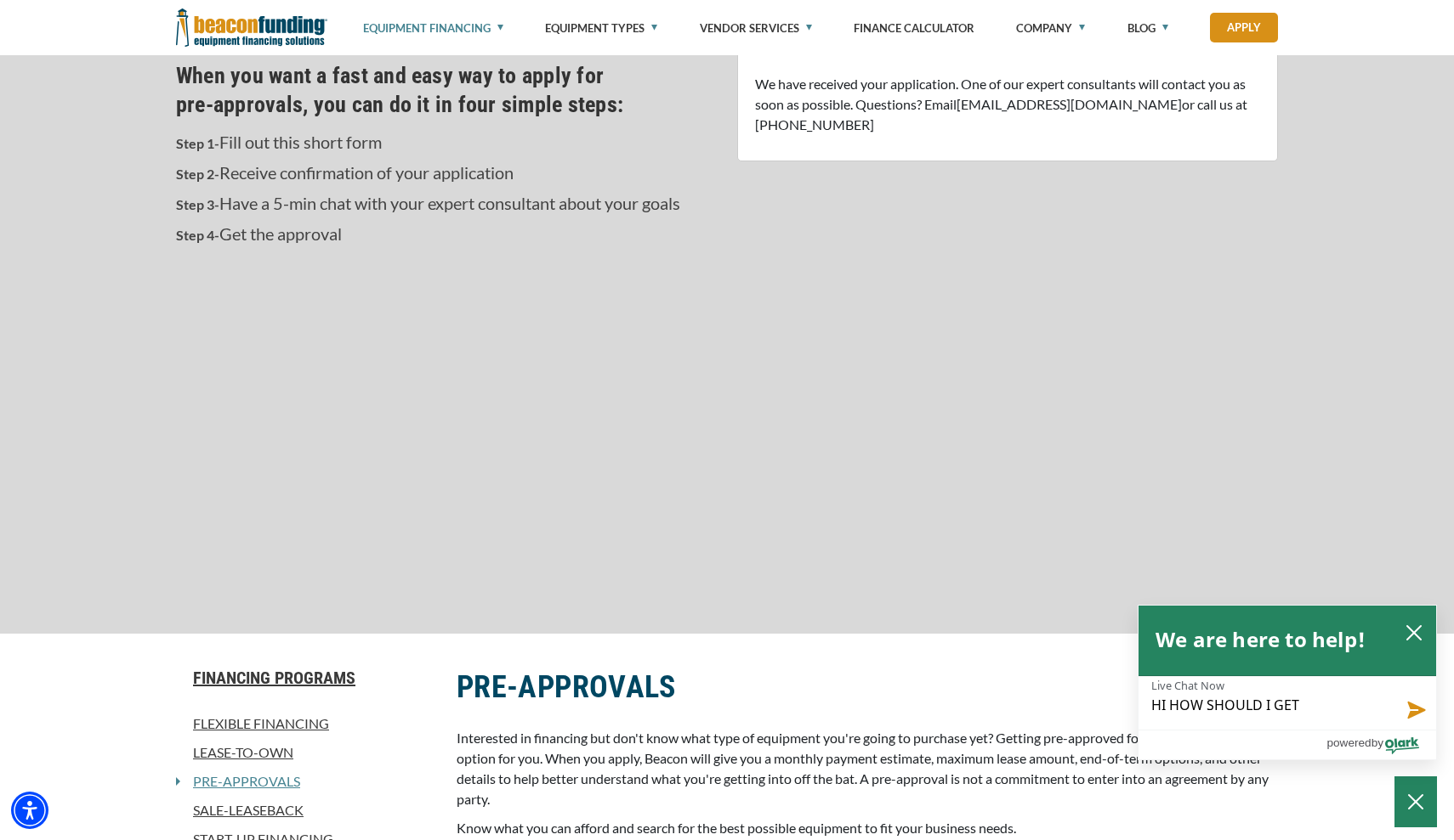
type textarea "HI HOW SHOULD I GET 5"
type textarea "HI HOW SHOULD I GET 50"
type textarea "HI HOW SHOULD I GET 50K"
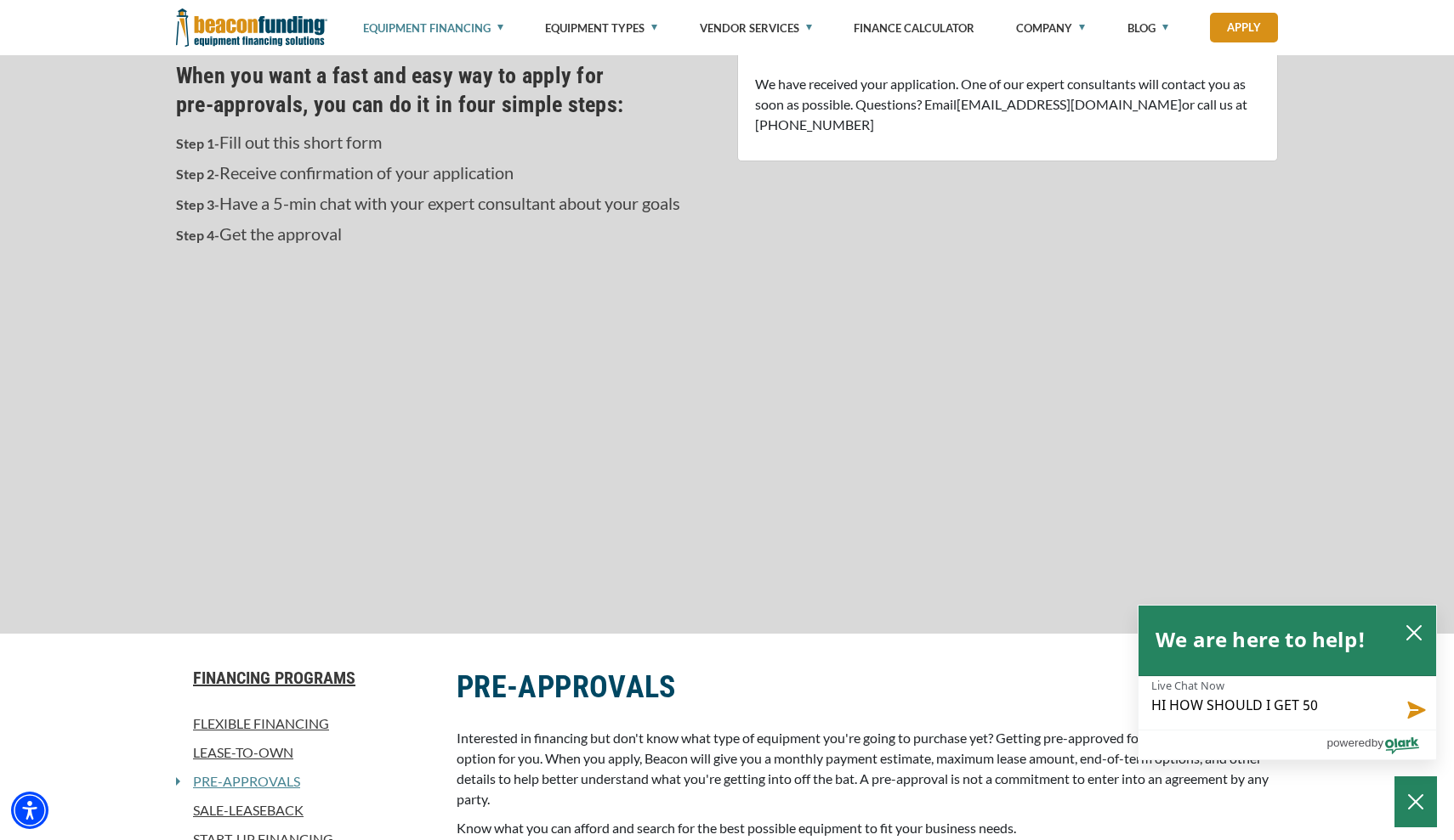
type textarea "HI HOW SHOULD I GET 50K"
type textarea "HI HOW SHOULD I GET 50K L"
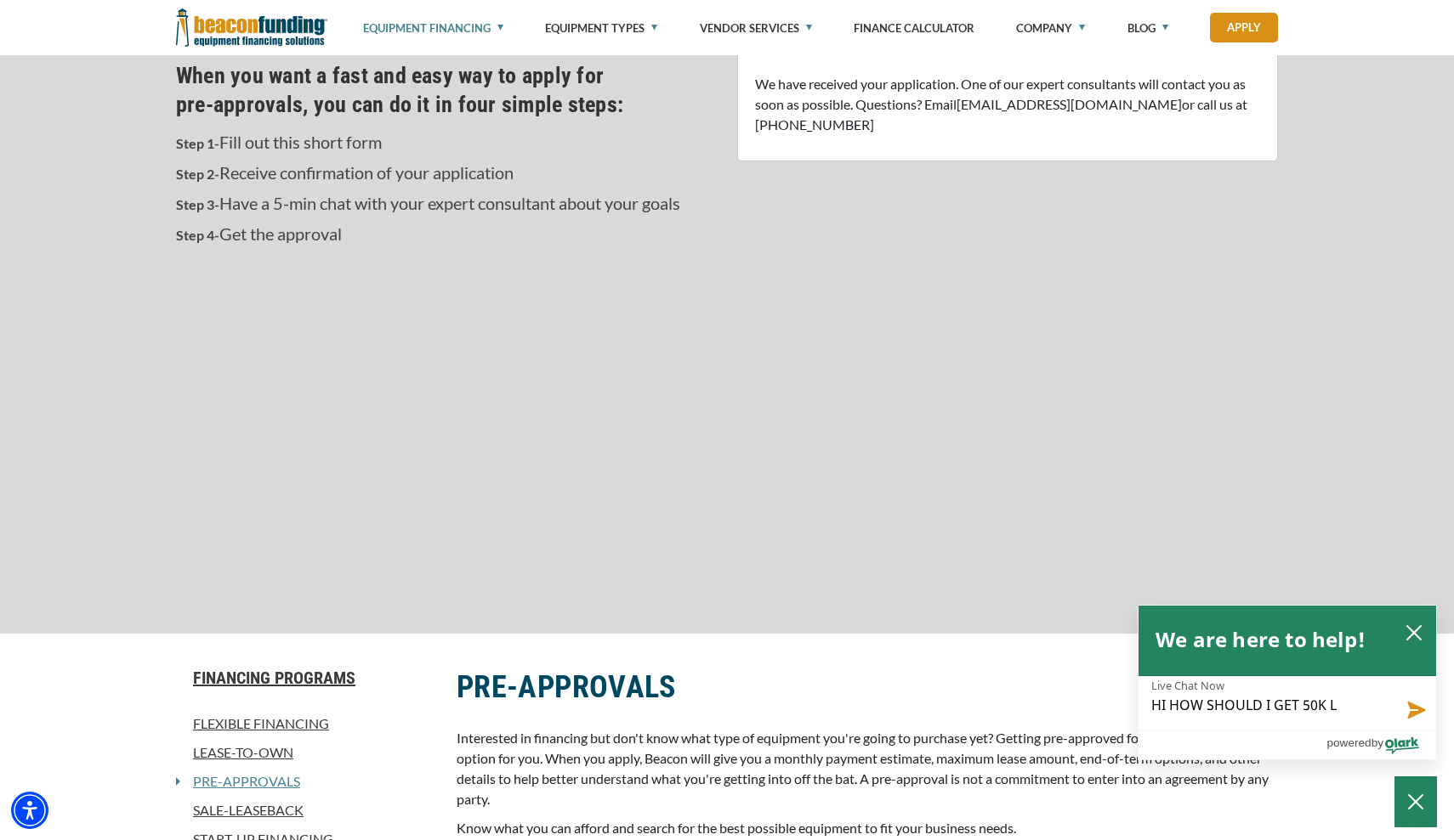
type textarea "HI HOW SHOULD I GET 50K LO"
type textarea "HI HOW SHOULD I GET 50K LOA"
type textarea "HI HOW SHOULD I GET 50K LOAN"
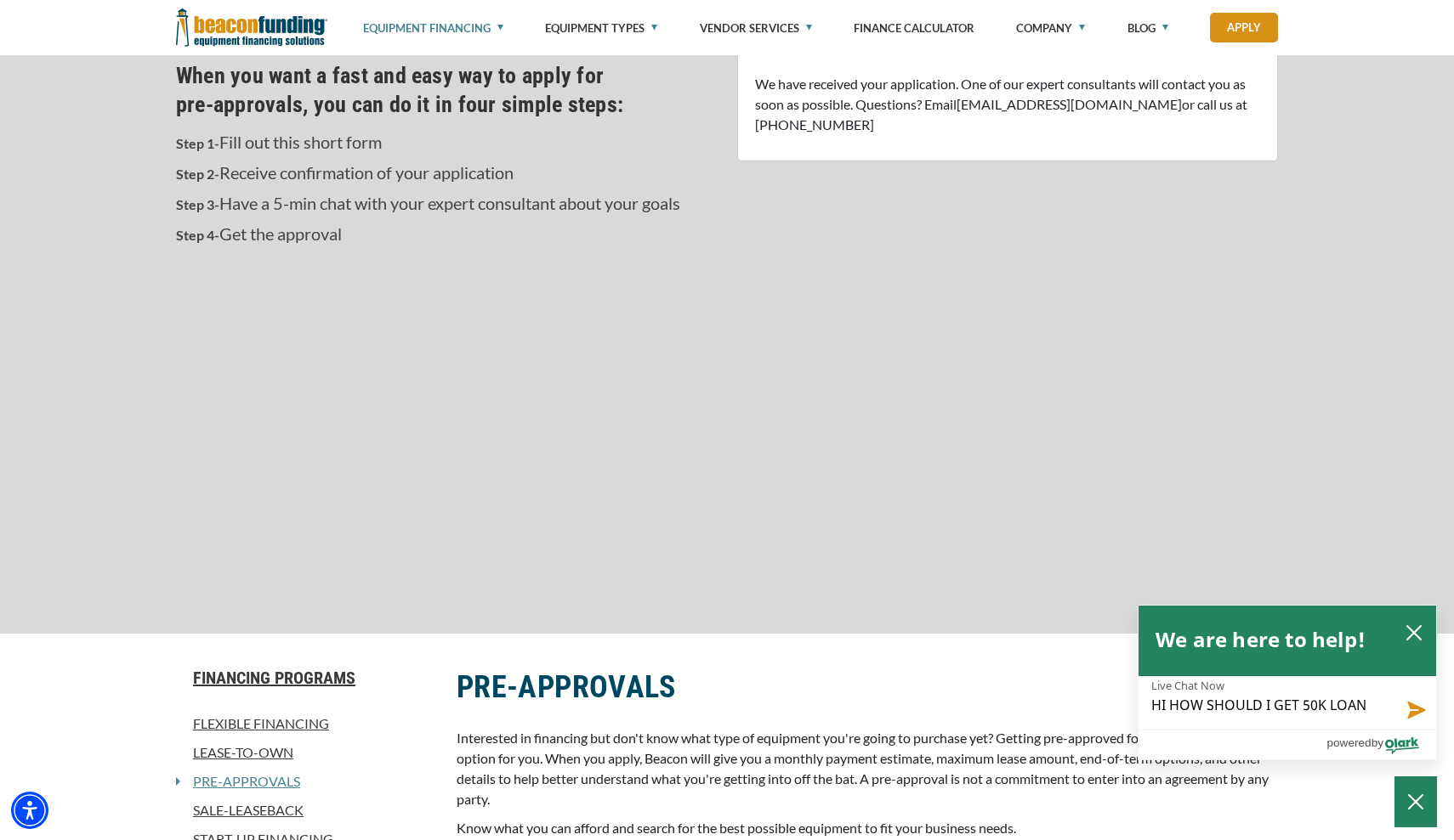
type textarea "HI HOW SHOULD I GET 50K LOAN"
click at [1420, 714] on button "Send message" at bounding box center [1415, 711] width 42 height 39
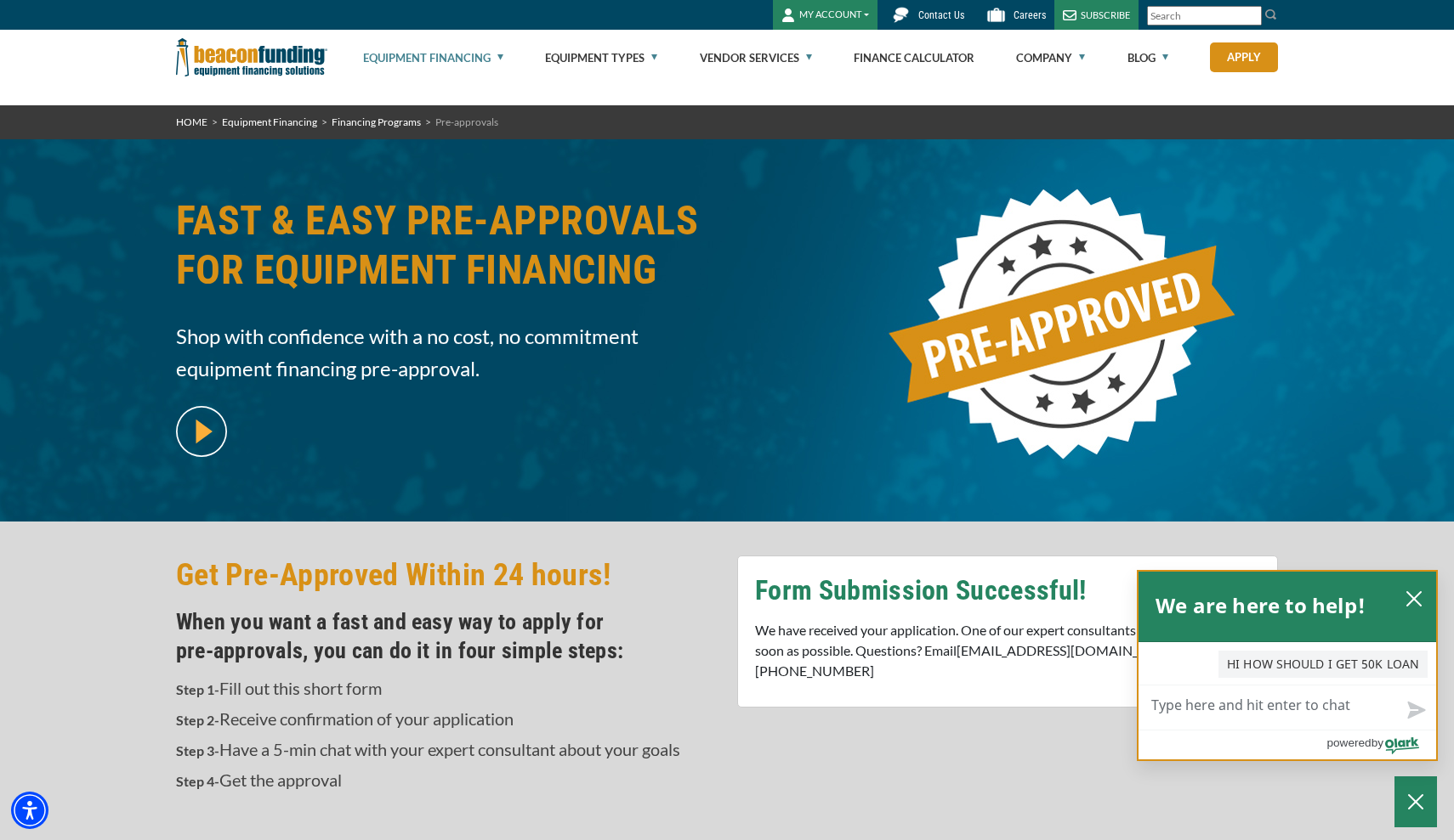
scroll to position [0, 0]
click at [1379, 742] on span "by" at bounding box center [1377, 743] width 12 height 22
click at [1154, 588] on div "We are here to help!" at bounding box center [1287, 607] width 298 height 71
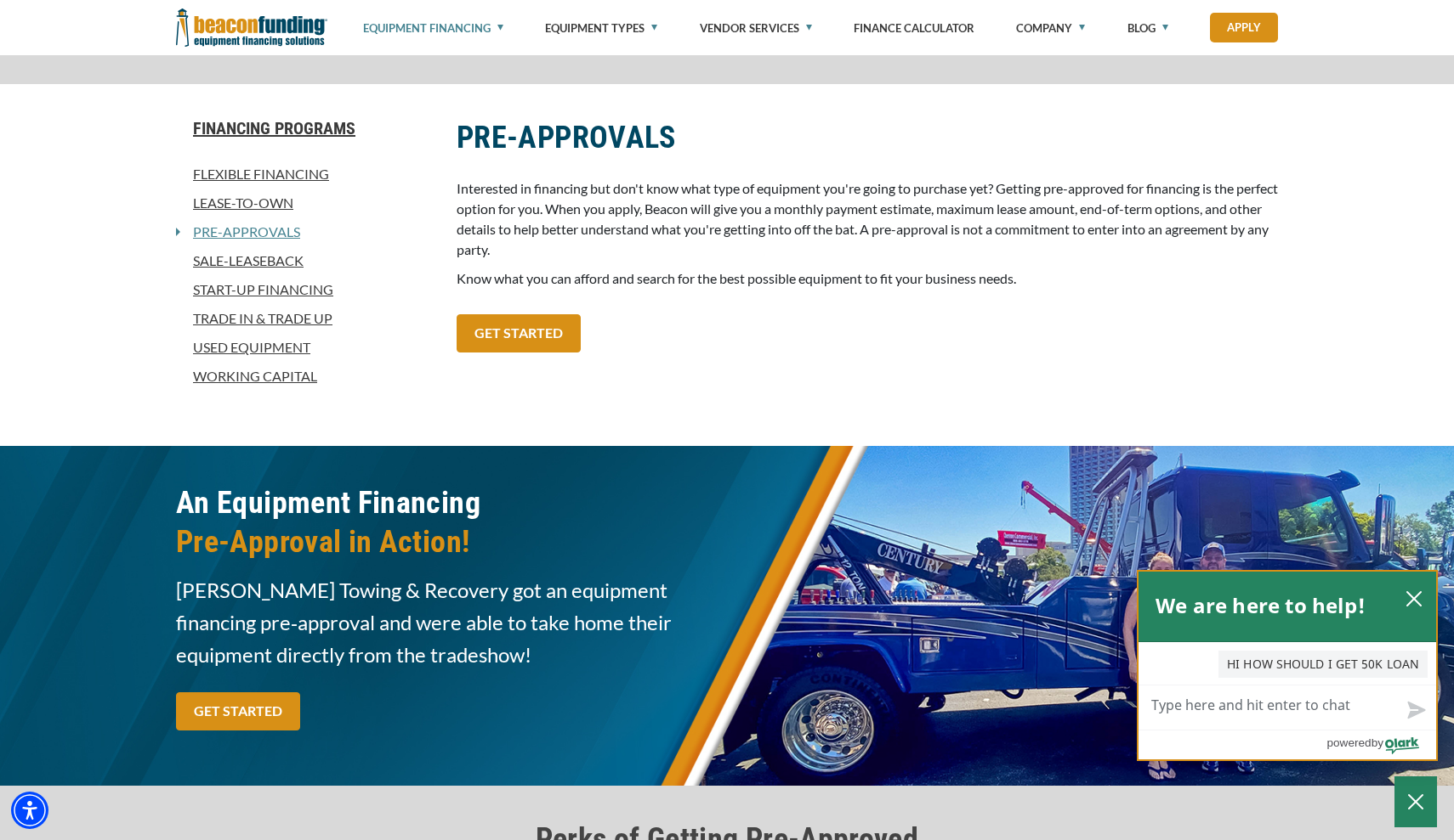
scroll to position [1098, 0]
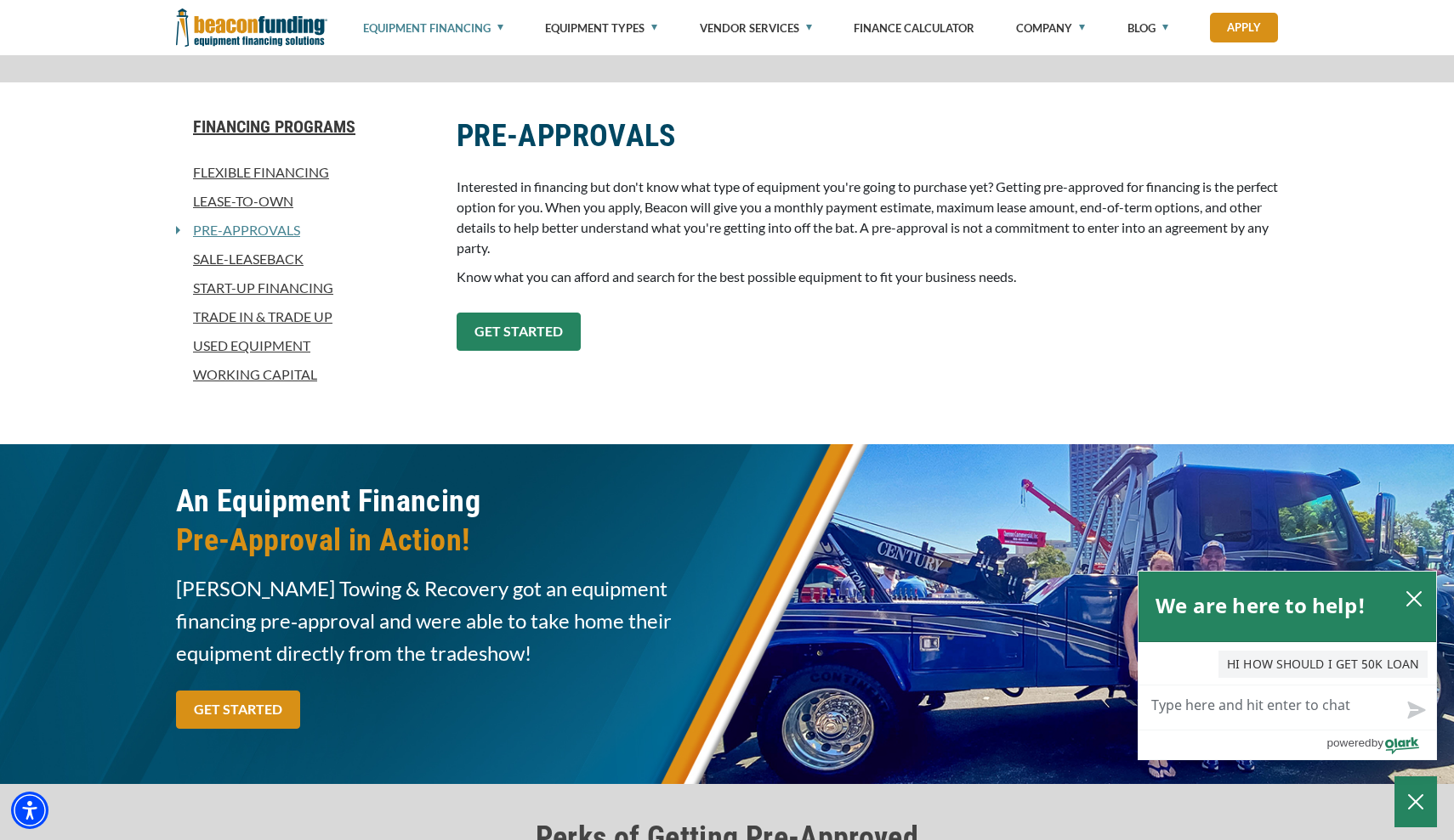
click at [544, 321] on link "GET STARTED" at bounding box center [519, 331] width 124 height 38
click at [542, 339] on link "GET STARTED" at bounding box center [519, 331] width 124 height 38
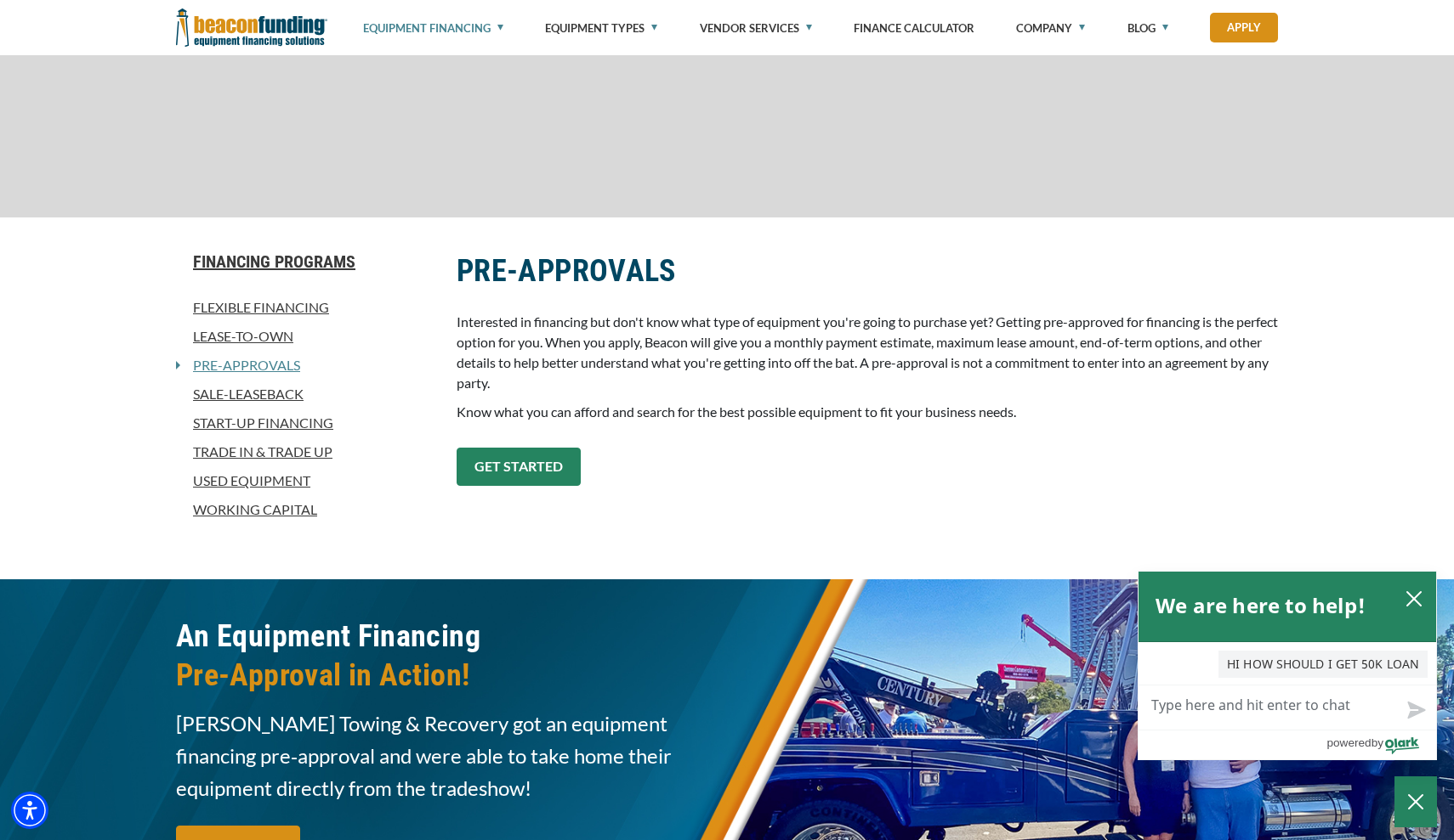
scroll to position [955, 0]
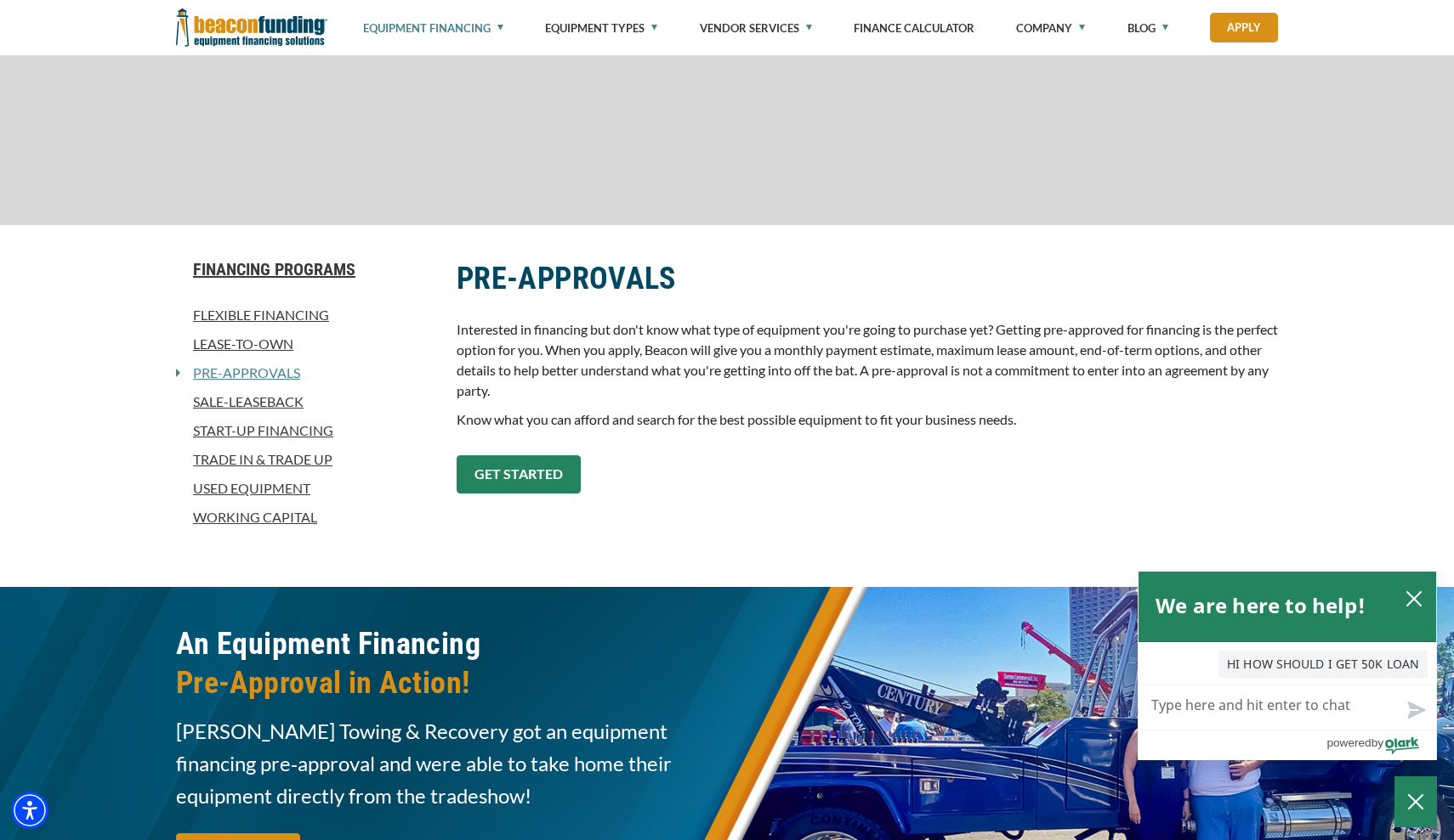
click at [525, 485] on link "GET STARTED" at bounding box center [519, 474] width 124 height 38
click at [527, 480] on link "GET STARTED" at bounding box center [519, 474] width 124 height 38
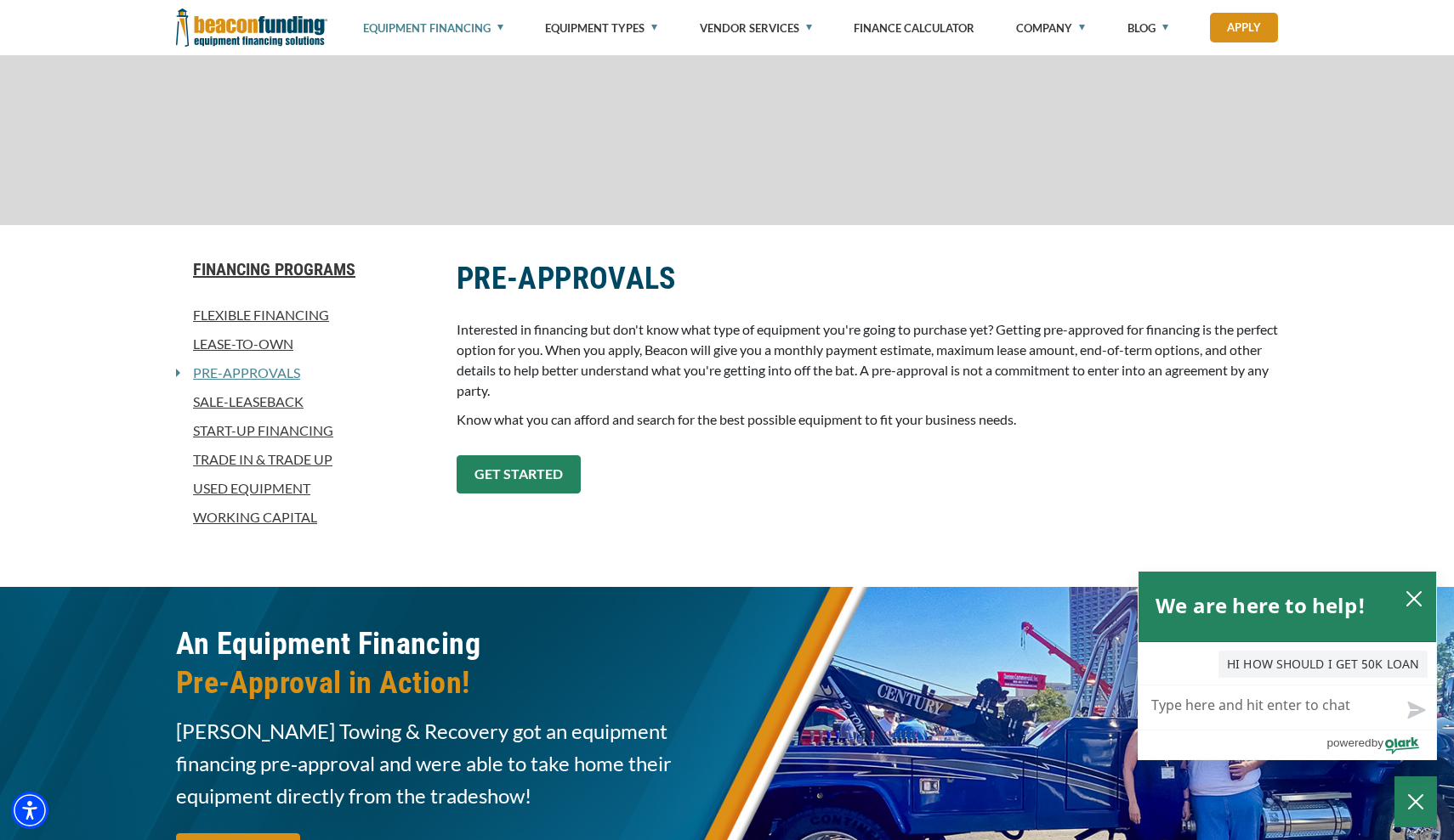
click at [527, 480] on link "GET STARTED" at bounding box center [519, 474] width 124 height 38
click at [661, 423] on span "Know what you can afford and search for the best possible equipment to fit your…" at bounding box center [736, 419] width 559 height 16
click at [579, 469] on link "GET STARTED" at bounding box center [519, 474] width 124 height 38
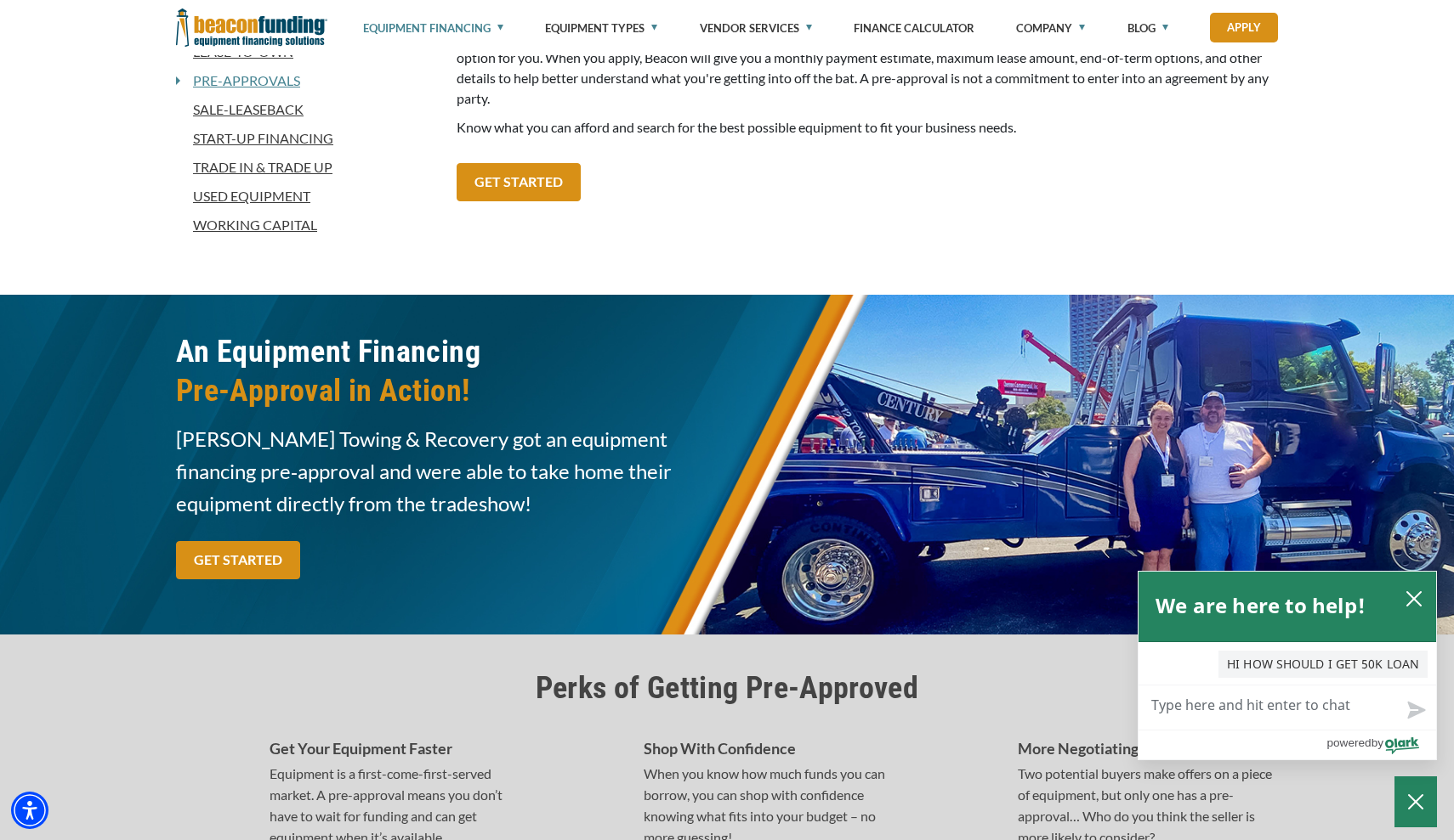
scroll to position [1247, 0]
click at [257, 561] on link "GET STARTED" at bounding box center [238, 560] width 124 height 38
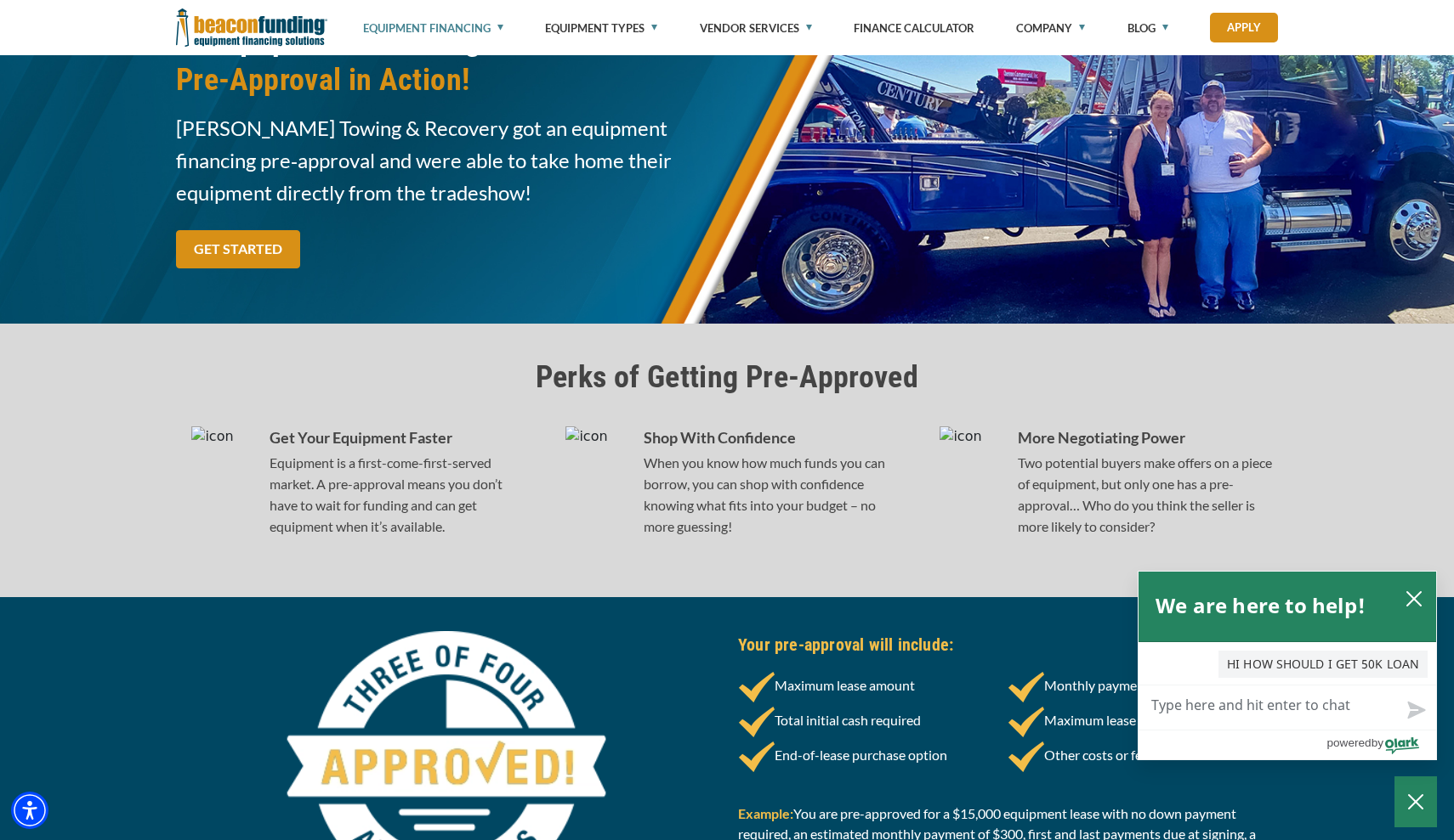
scroll to position [1555, 0]
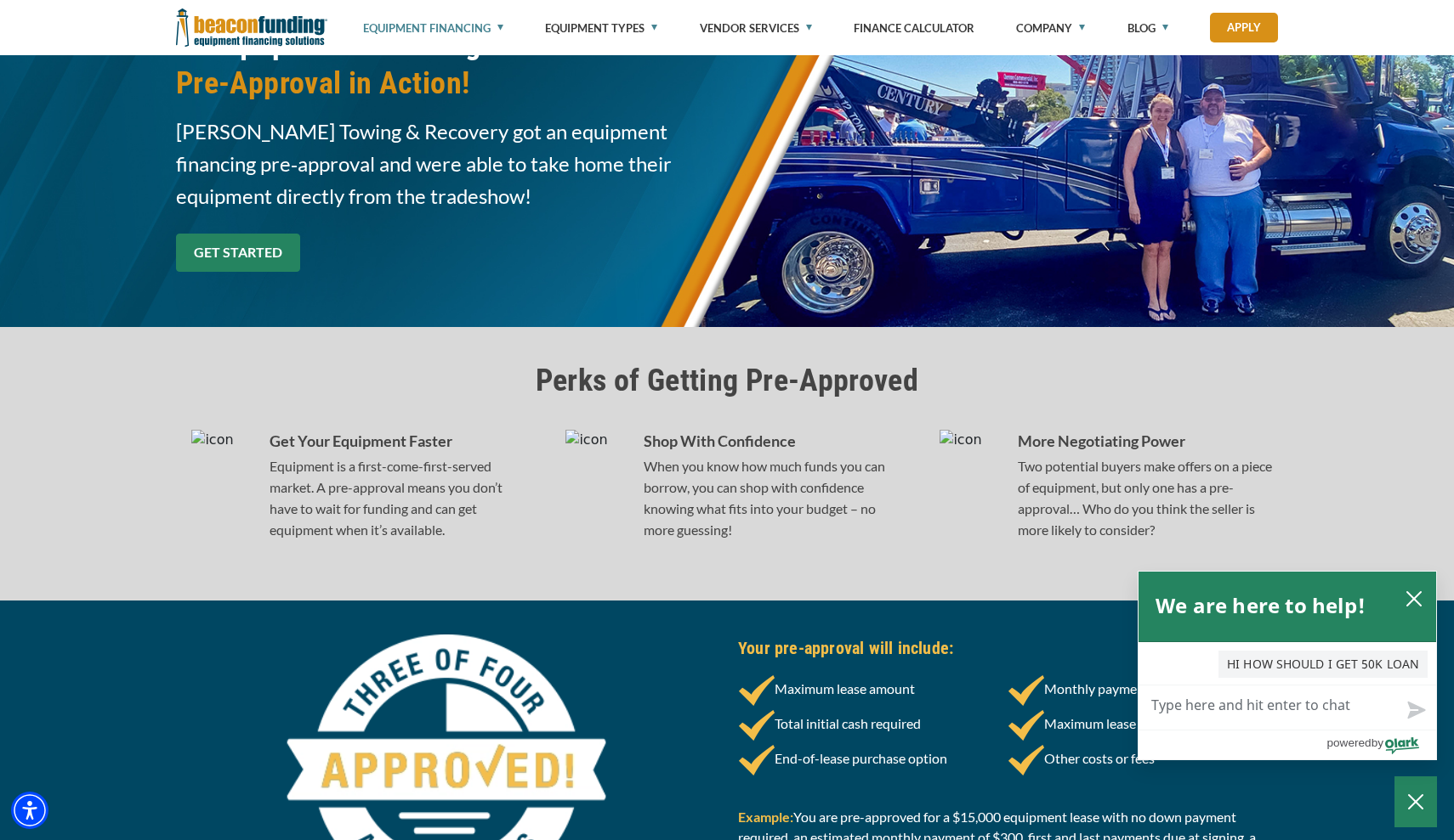
click at [246, 237] on link "GET STARTED" at bounding box center [238, 252] width 124 height 38
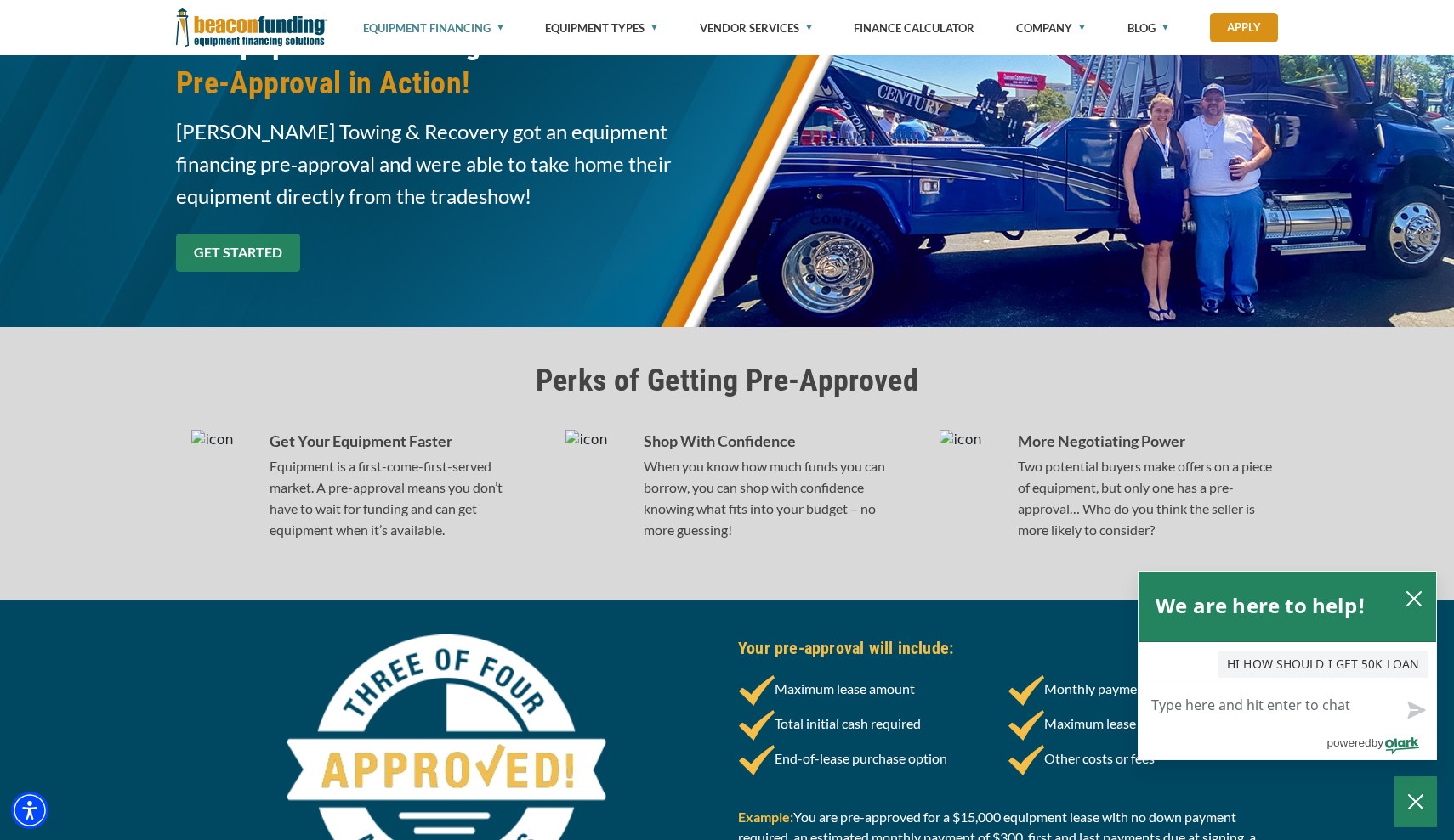
click at [246, 237] on link "GET STARTED" at bounding box center [238, 252] width 124 height 38
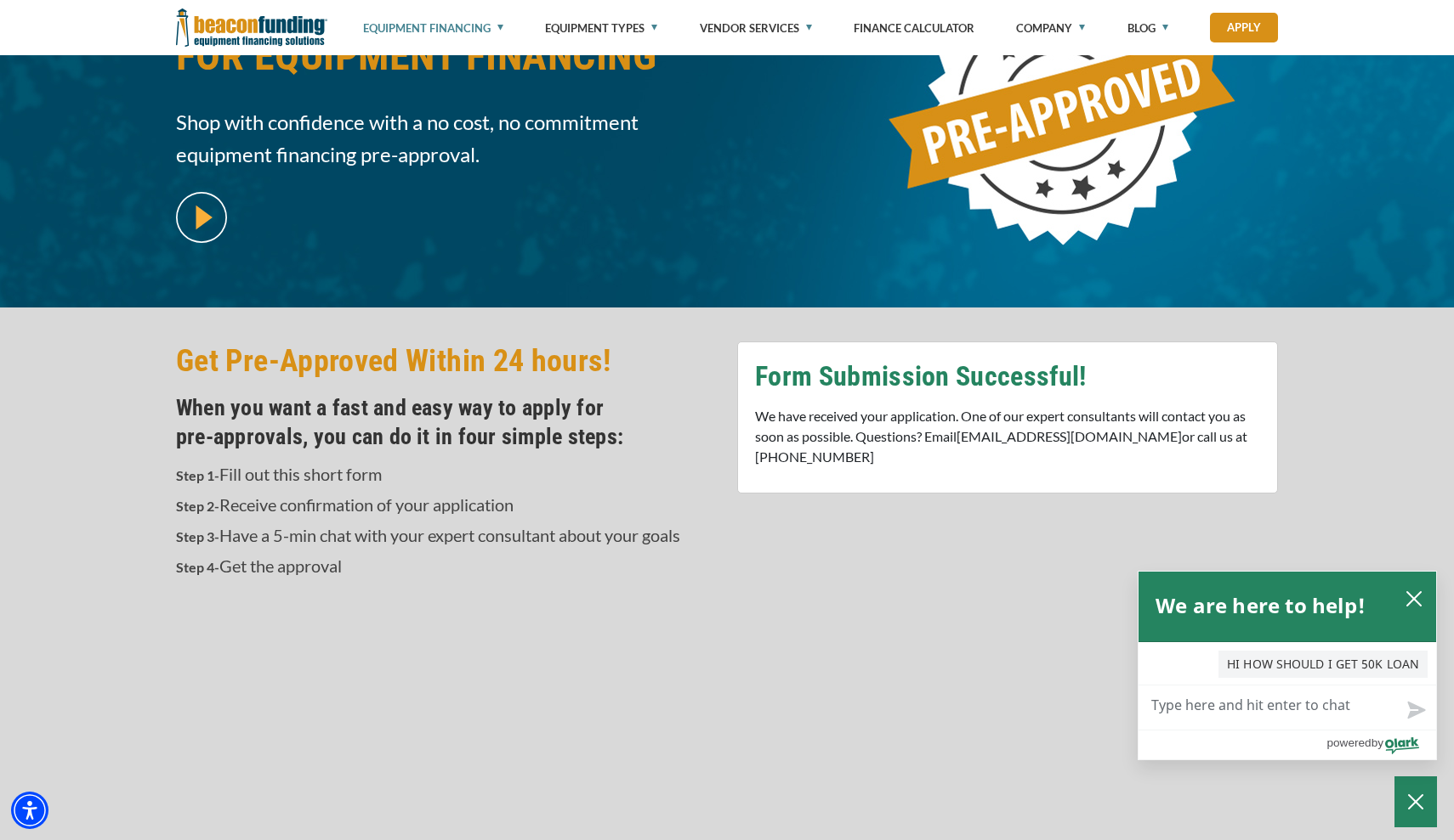
scroll to position [244, 0]
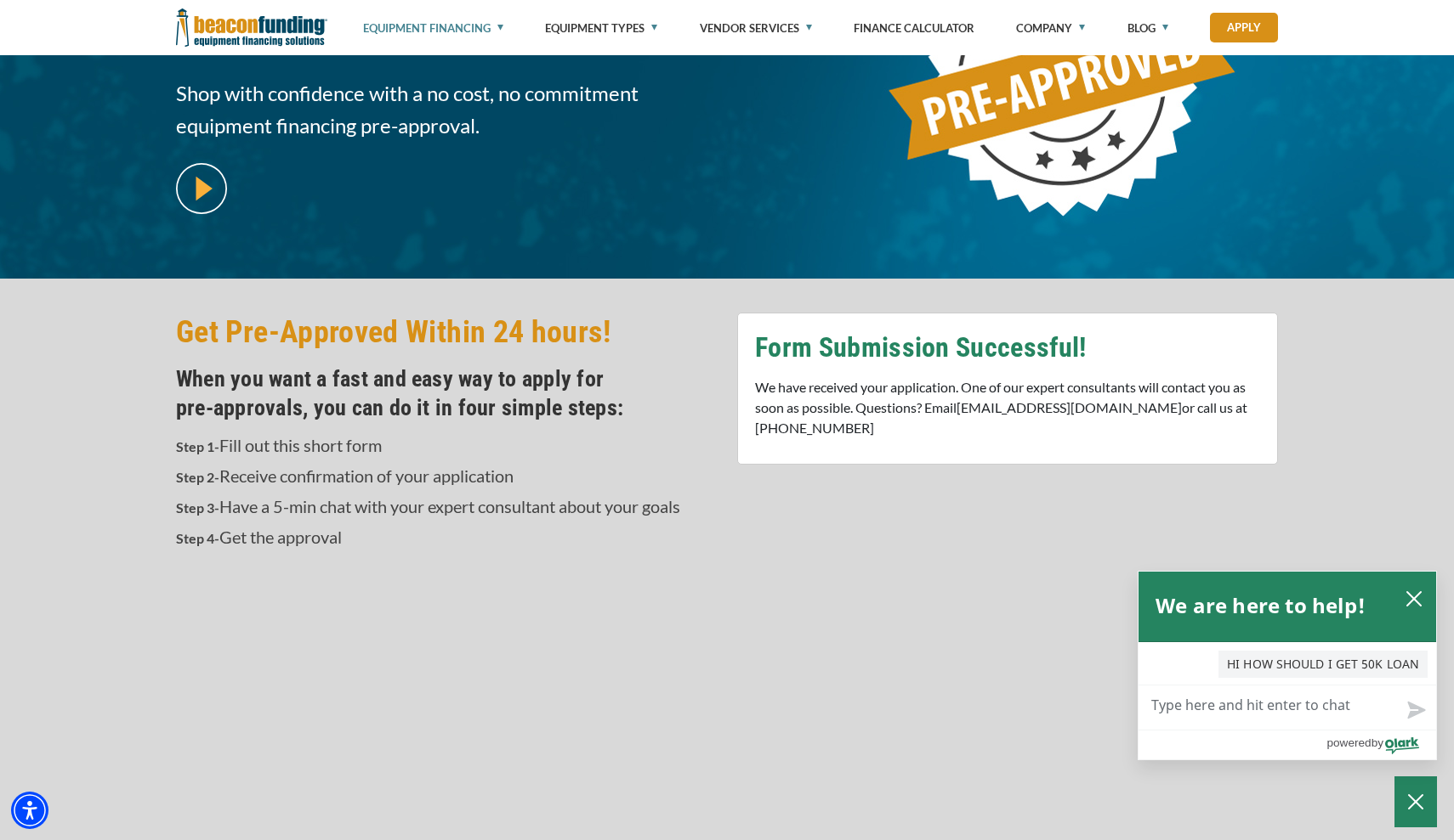
click at [215, 201] on img at bounding box center [201, 188] width 51 height 51
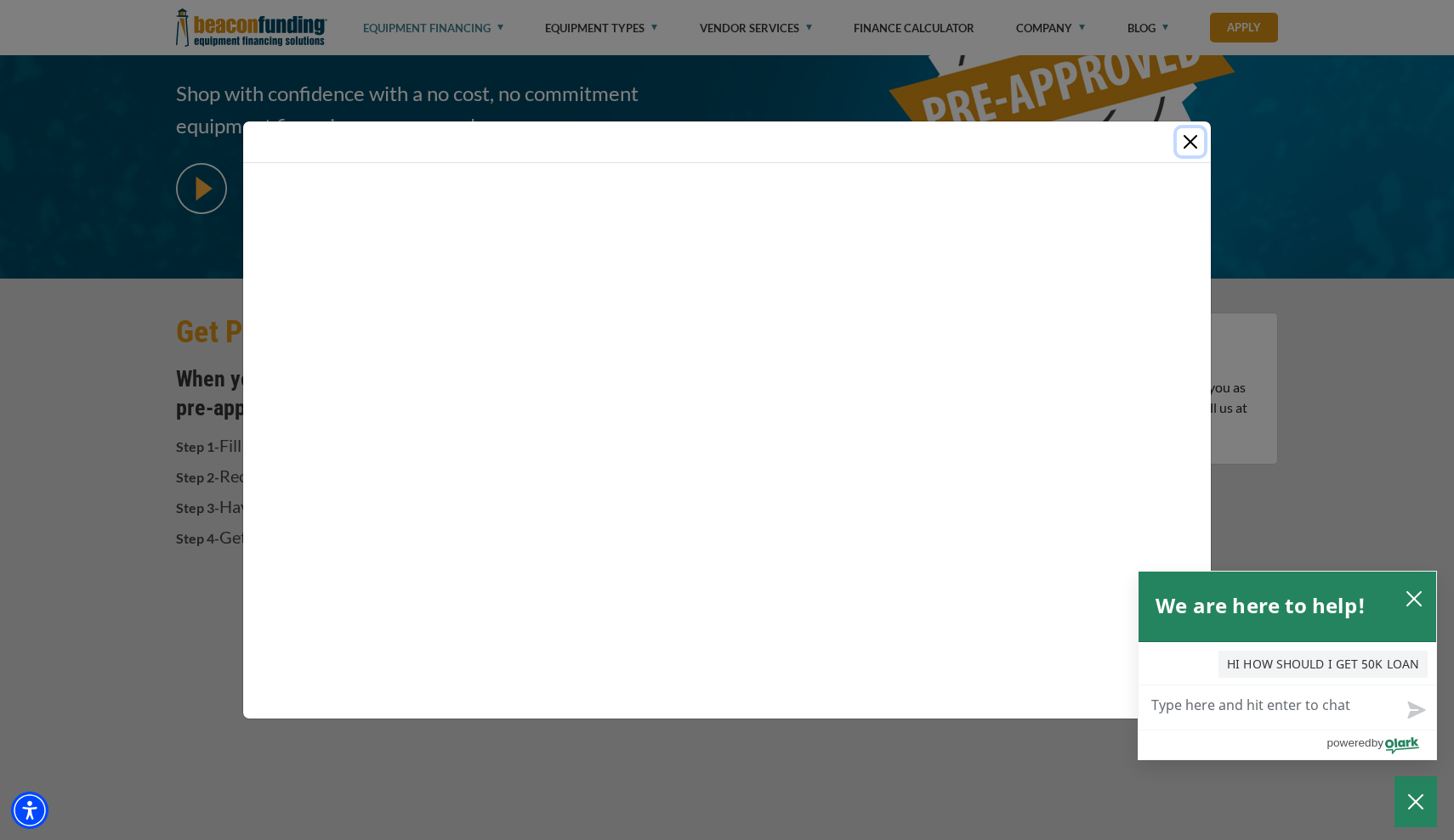
click at [1196, 136] on button "Close" at bounding box center [1191, 142] width 28 height 28
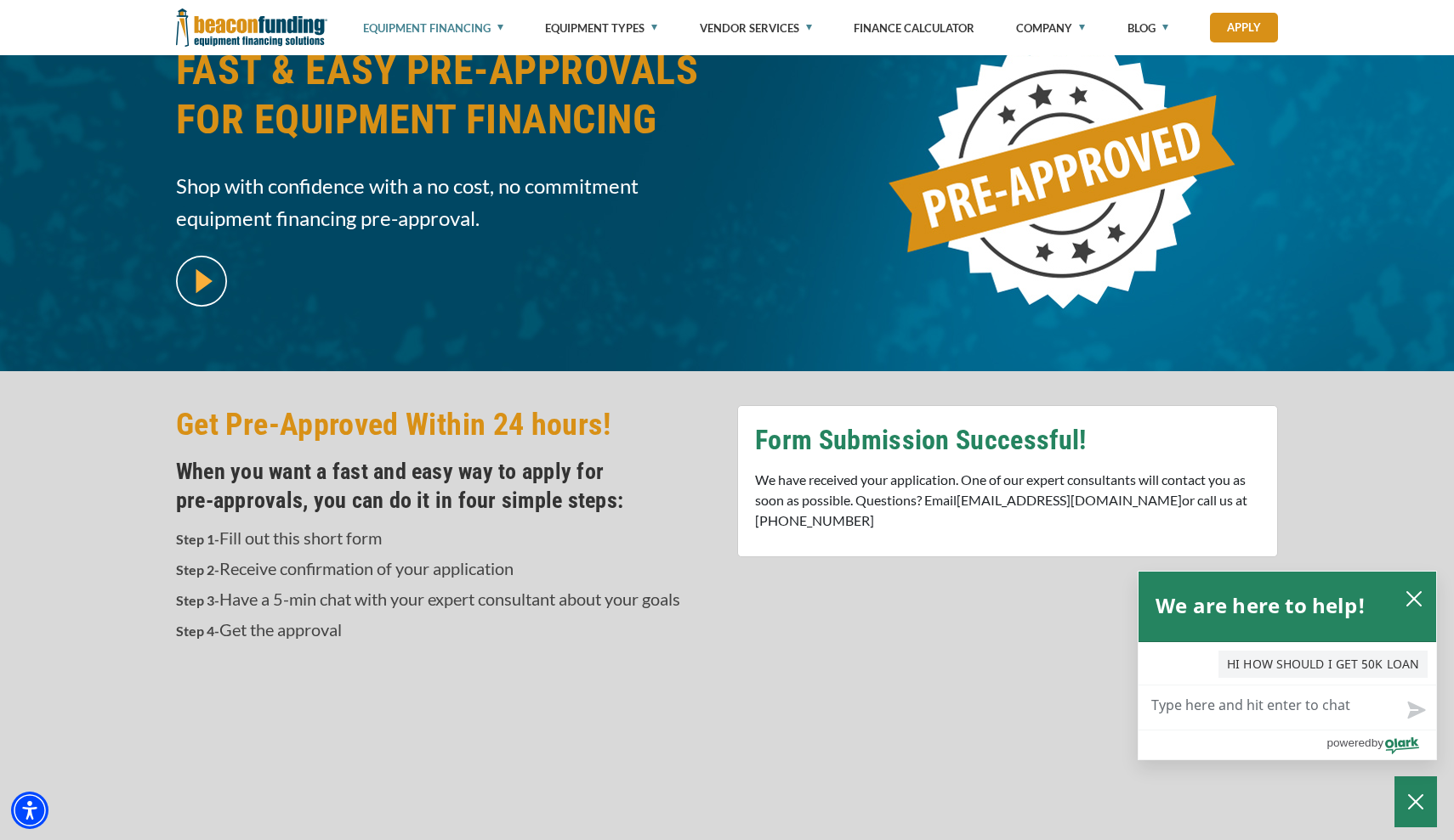
scroll to position [183, 0]
